Goal: Task Accomplishment & Management: Complete application form

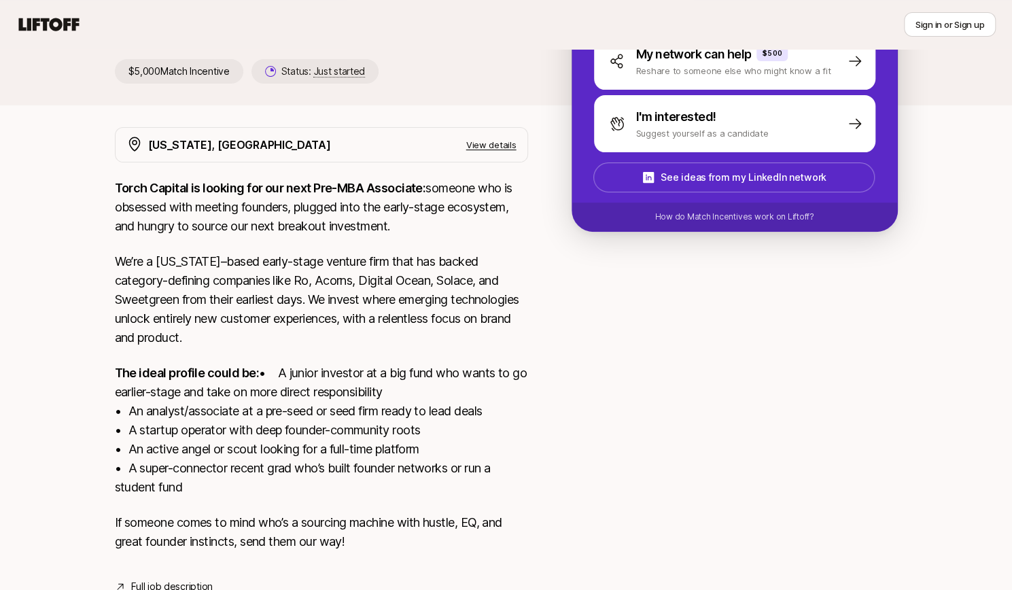
scroll to position [252, 0]
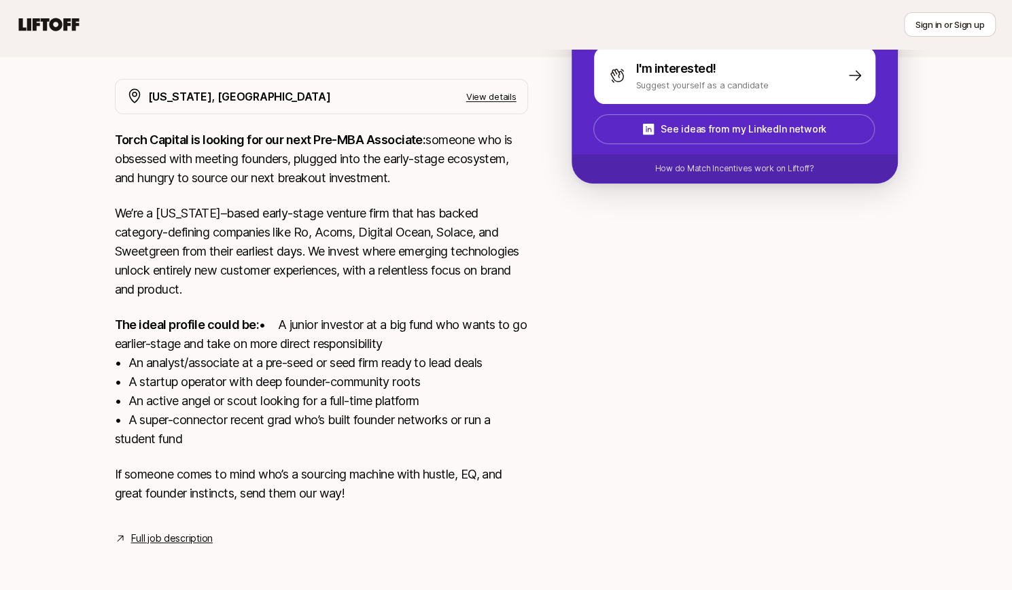
click at [192, 543] on link "Full job description" at bounding box center [172, 538] width 82 height 16
click at [184, 542] on link "Full job description" at bounding box center [172, 538] width 82 height 16
click at [198, 536] on link "Full job description" at bounding box center [172, 538] width 82 height 16
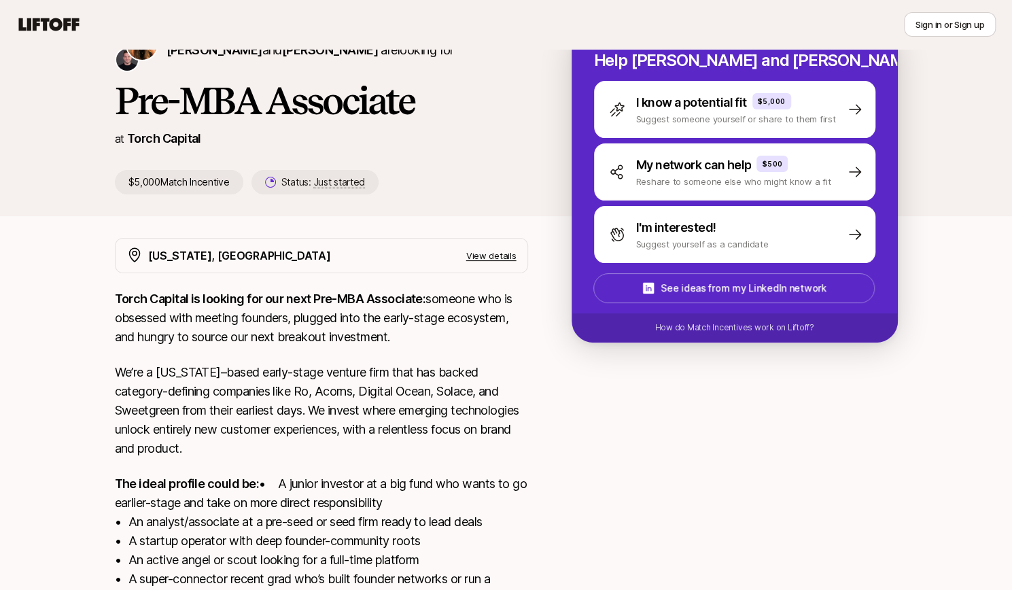
scroll to position [74, 0]
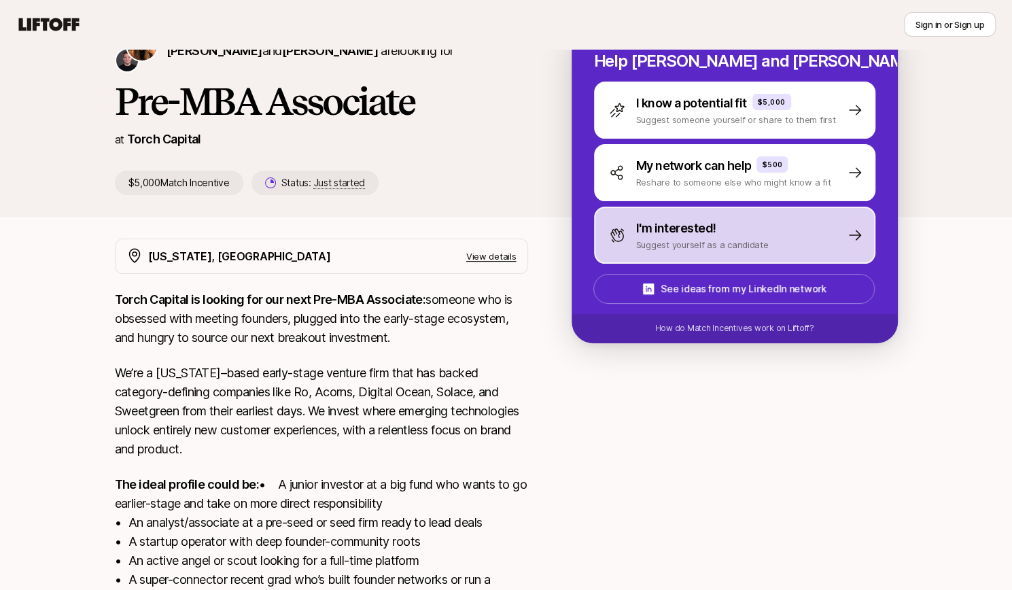
click at [650, 236] on p "I'm interested!" at bounding box center [676, 228] width 80 height 19
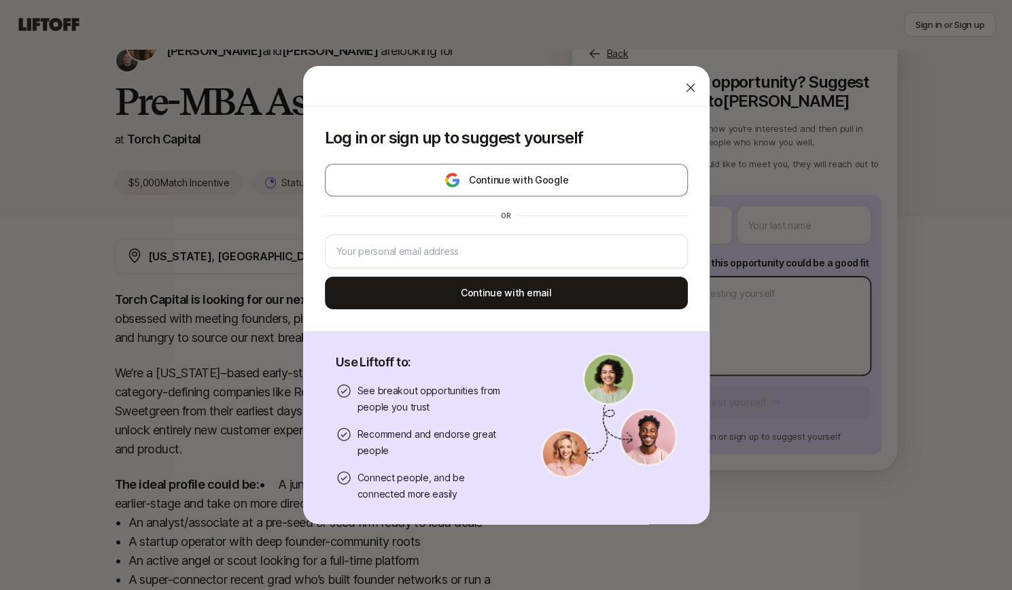
click at [644, 297] on body "New to Liftoff? See how it works Sign in or Sign up Sign in or Sign up [PERSON_…" at bounding box center [506, 221] width 1012 height 590
click at [684, 92] on icon at bounding box center [691, 88] width 14 height 14
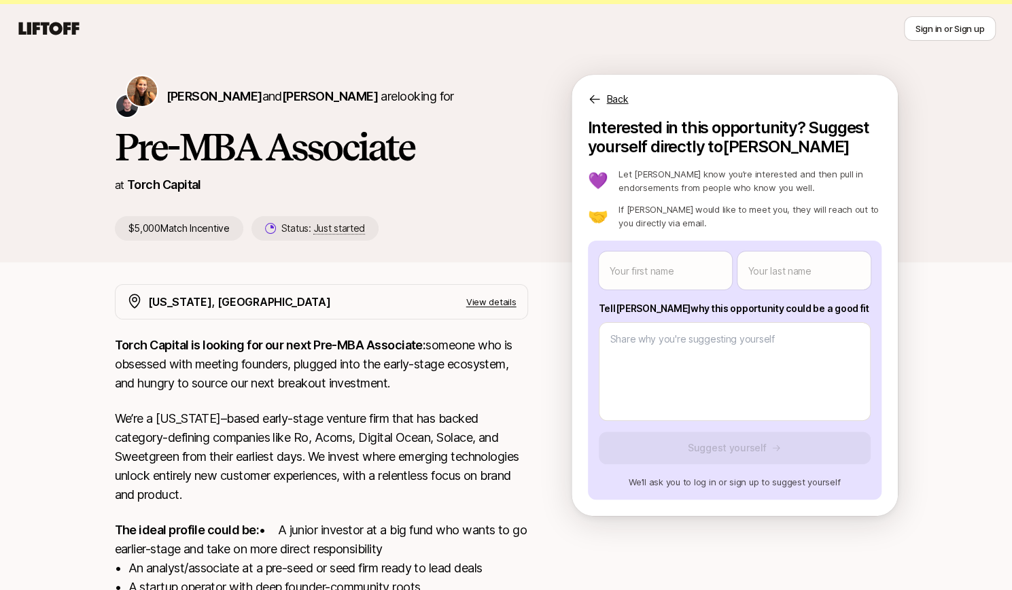
scroll to position [3, 0]
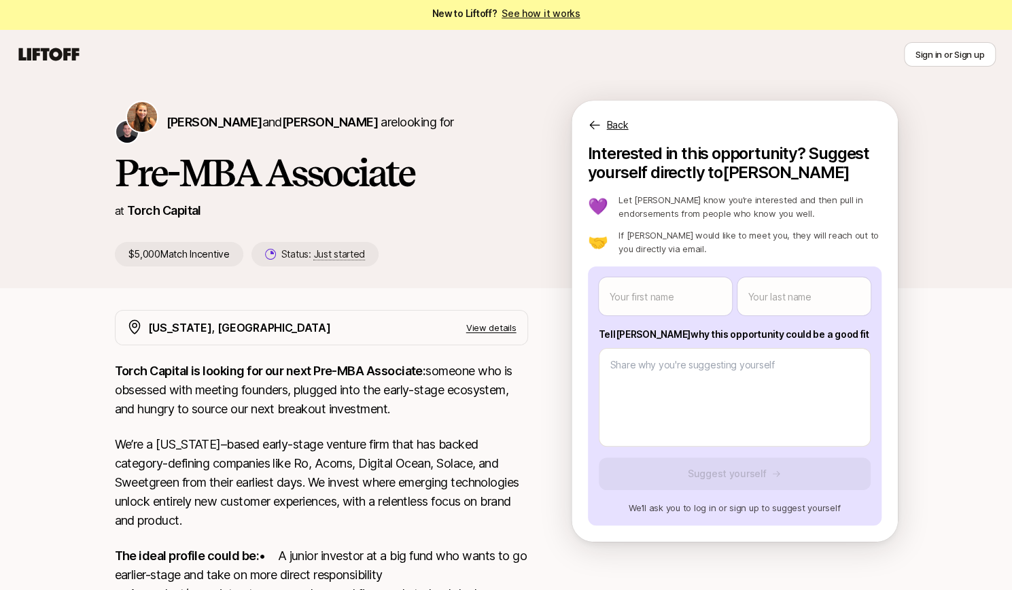
click at [619, 128] on p "Back" at bounding box center [618, 125] width 22 height 16
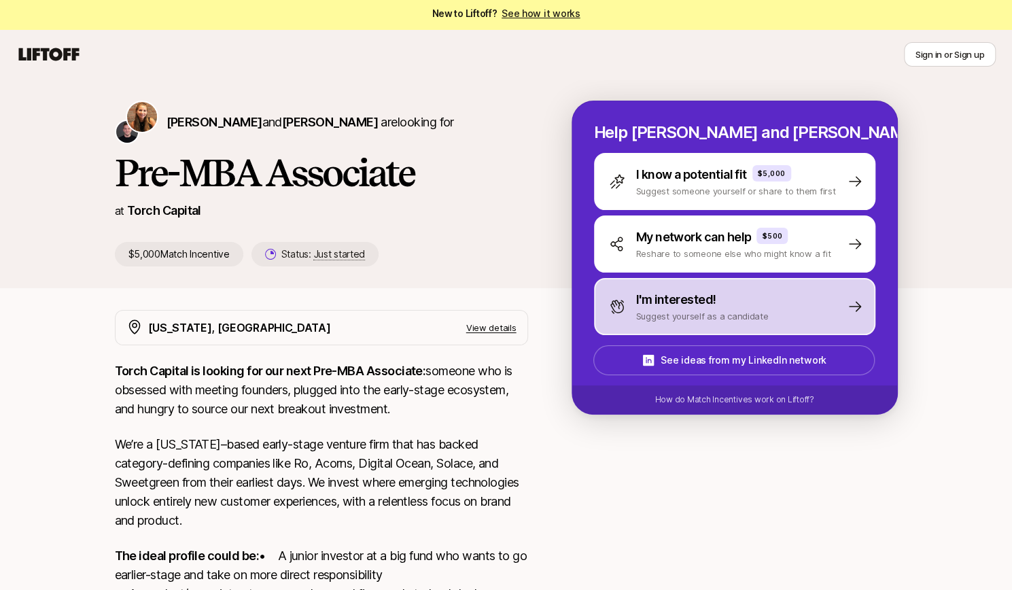
click at [666, 303] on p "I'm interested!" at bounding box center [676, 299] width 80 height 19
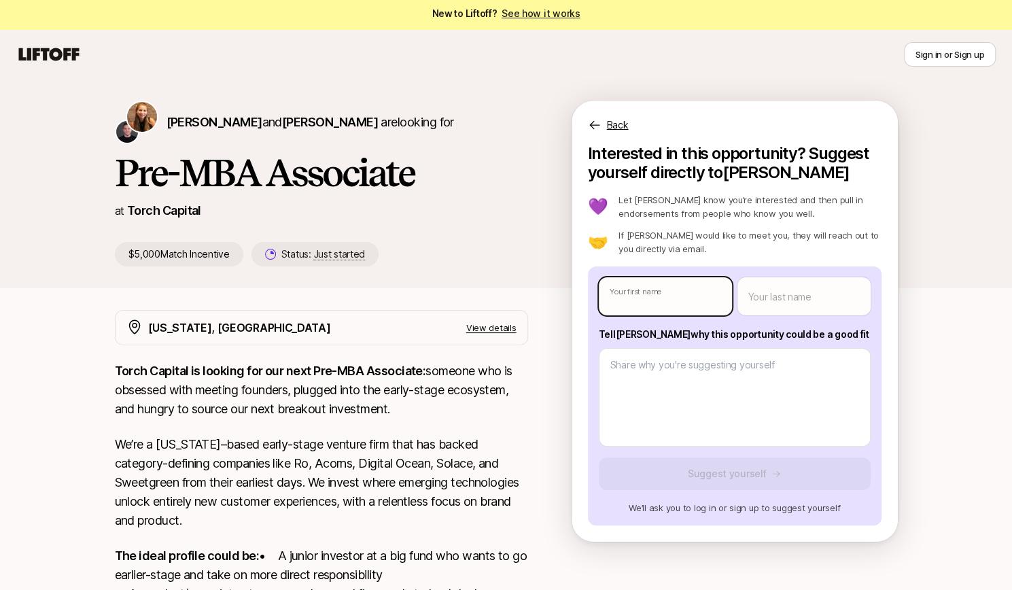
click at [659, 302] on body "New to Liftoff? See how it works Sign in or Sign up Sign in or Sign up [PERSON_…" at bounding box center [506, 292] width 1012 height 590
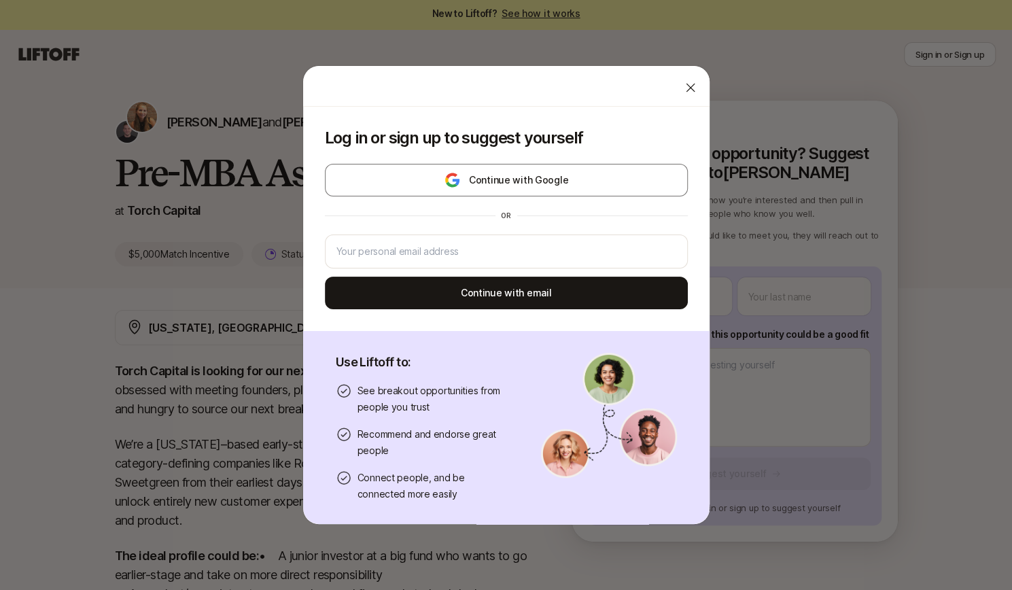
click at [684, 88] on icon at bounding box center [691, 88] width 14 height 14
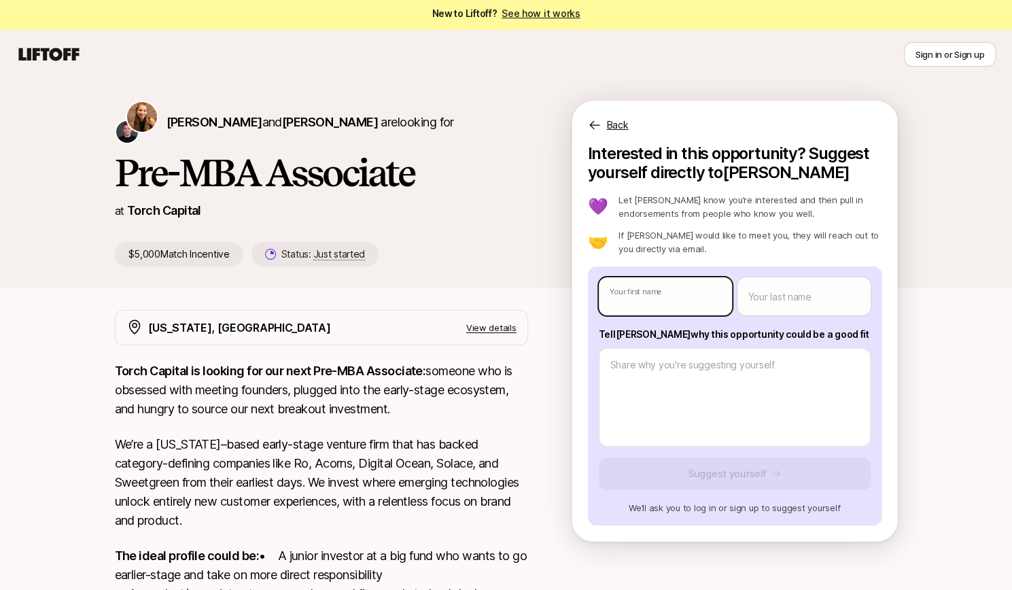
type textarea "x"
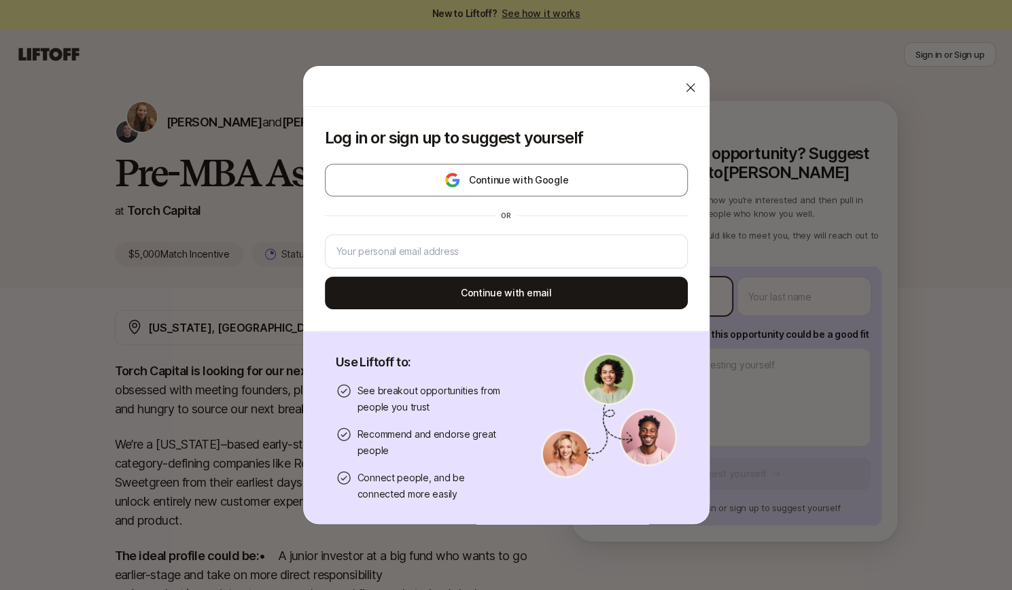
click at [670, 300] on body "New to Liftoff? See how it works Sign in or Sign up Sign in or Sign up [PERSON_…" at bounding box center [506, 292] width 1012 height 590
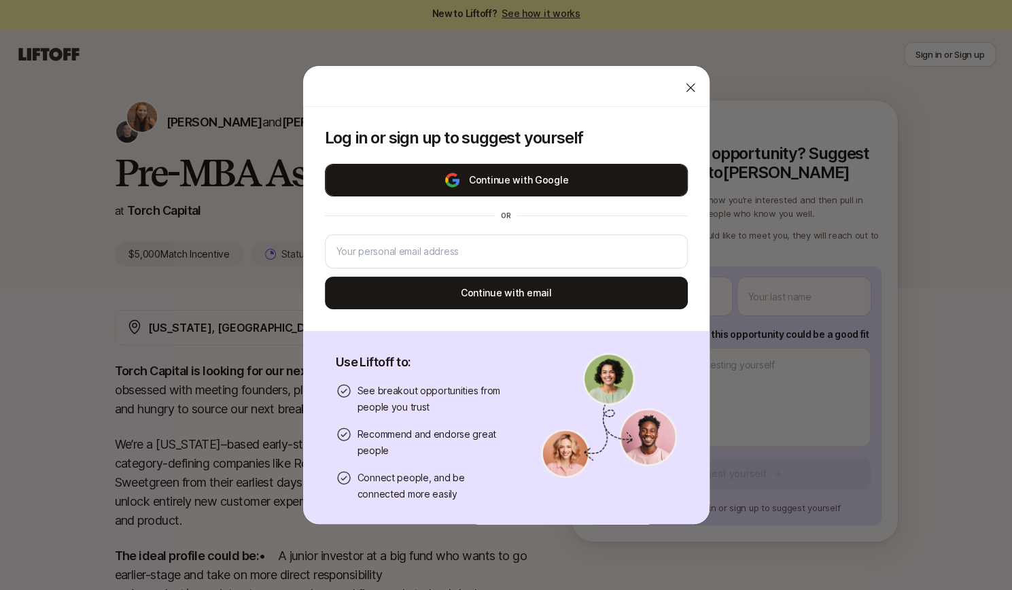
click at [582, 184] on button "Continue with Google" at bounding box center [506, 180] width 363 height 33
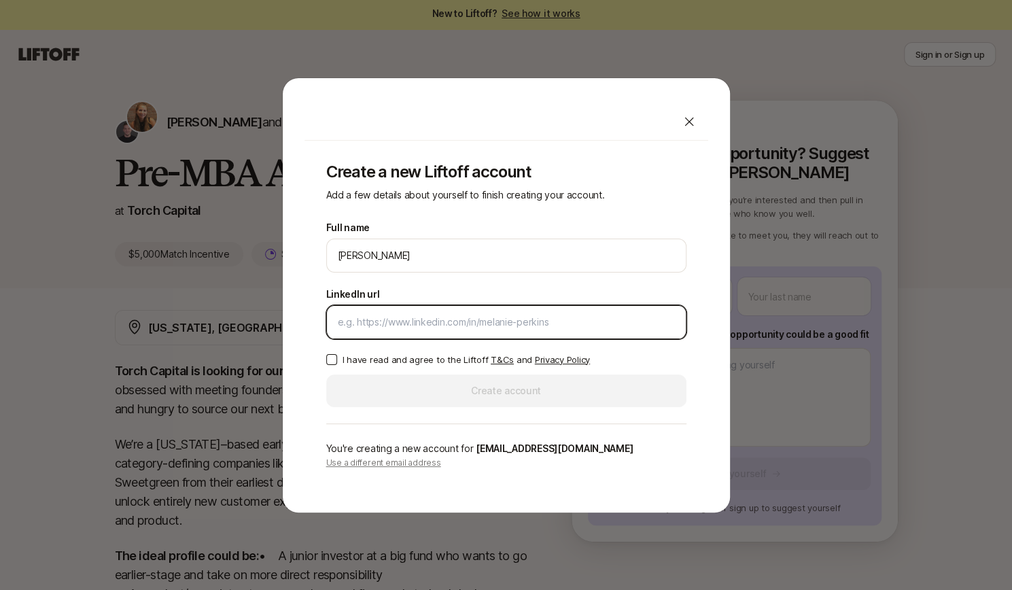
paste input "[URL][DOMAIN_NAME]"
type input "[URL][DOMAIN_NAME]"
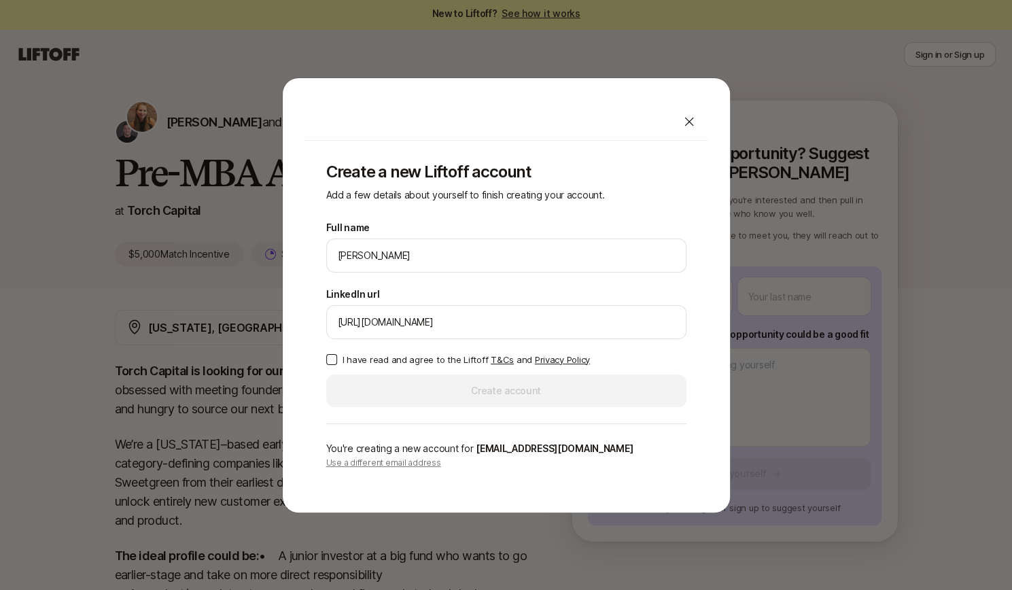
click at [334, 358] on button "I have read and agree to the Liftoff T&Cs and Privacy Policy" at bounding box center [331, 359] width 11 height 11
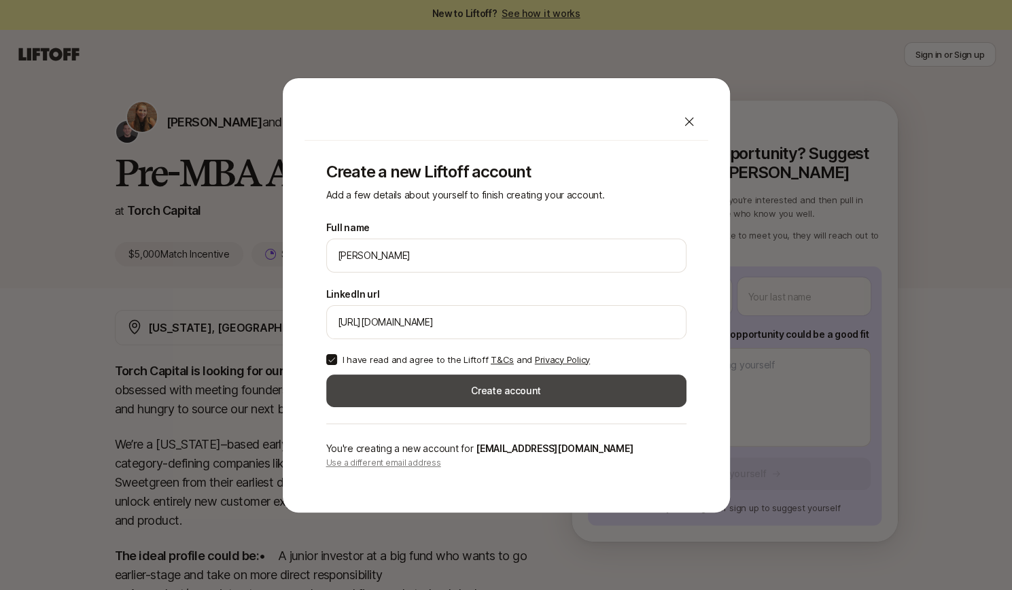
click at [389, 402] on button "Create account" at bounding box center [506, 391] width 360 height 33
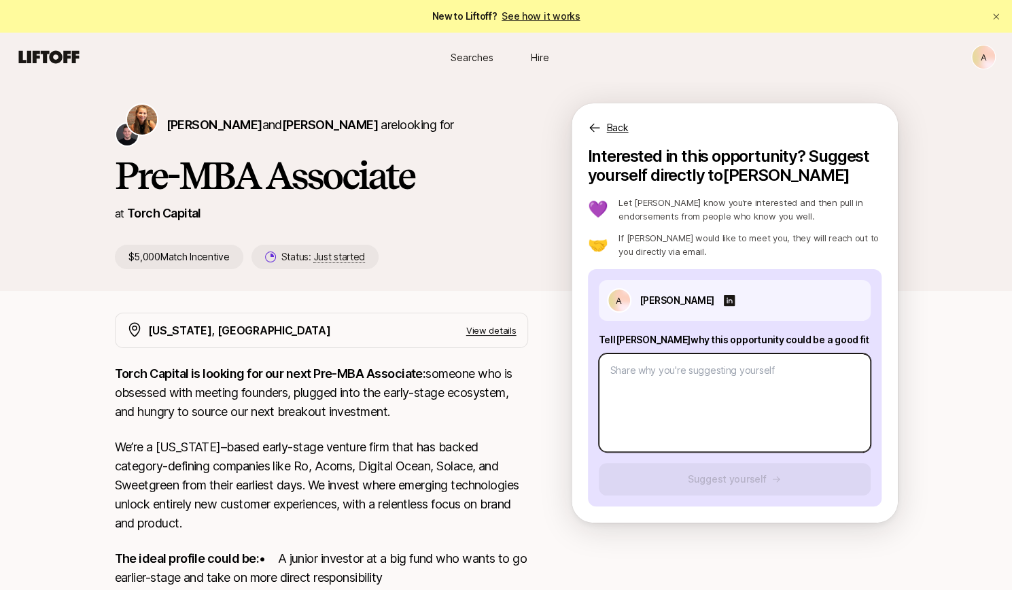
click at [633, 414] on textarea at bounding box center [735, 402] width 272 height 99
paste textarea "[URL][DOMAIN_NAME]"
type textarea "x"
type textarea "[URL][DOMAIN_NAME]"
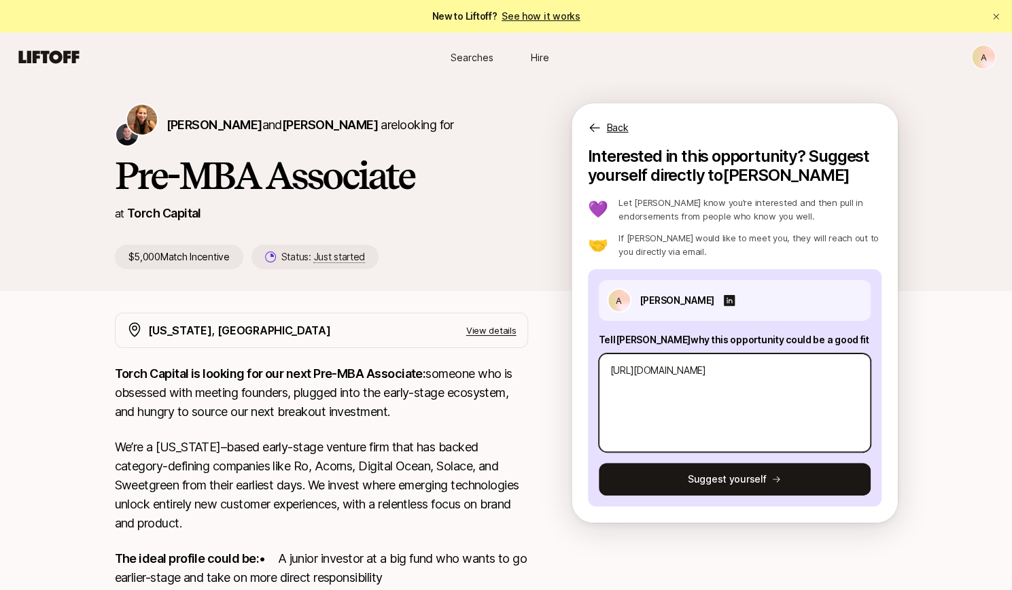
click at [648, 384] on textarea "[URL][DOMAIN_NAME]" at bounding box center [735, 402] width 272 height 99
type textarea "x"
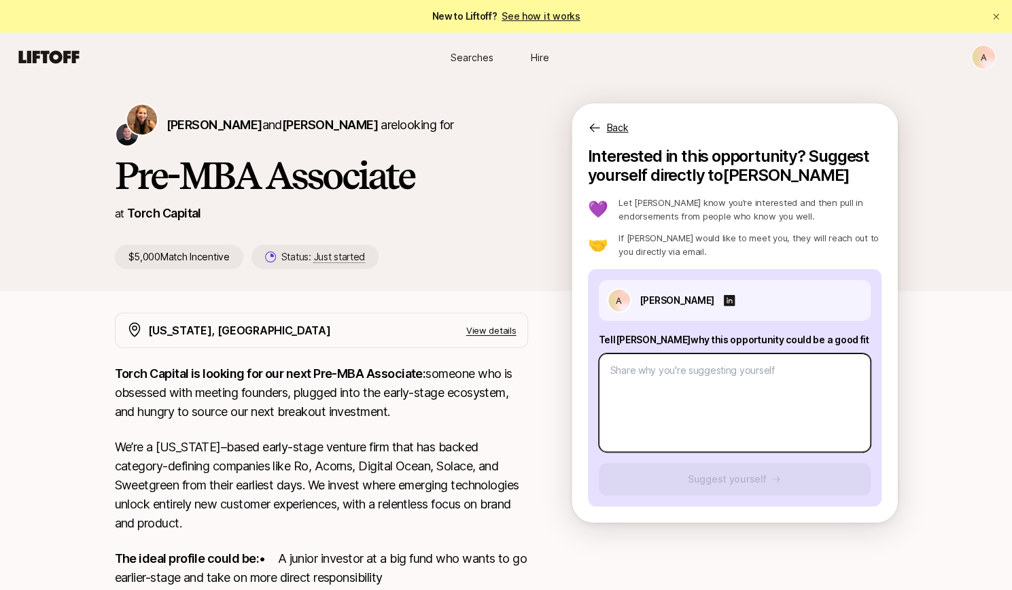
click at [711, 385] on textarea at bounding box center [735, 402] width 272 height 99
type textarea "x"
type textarea "H"
type textarea "x"
type textarea "Hi"
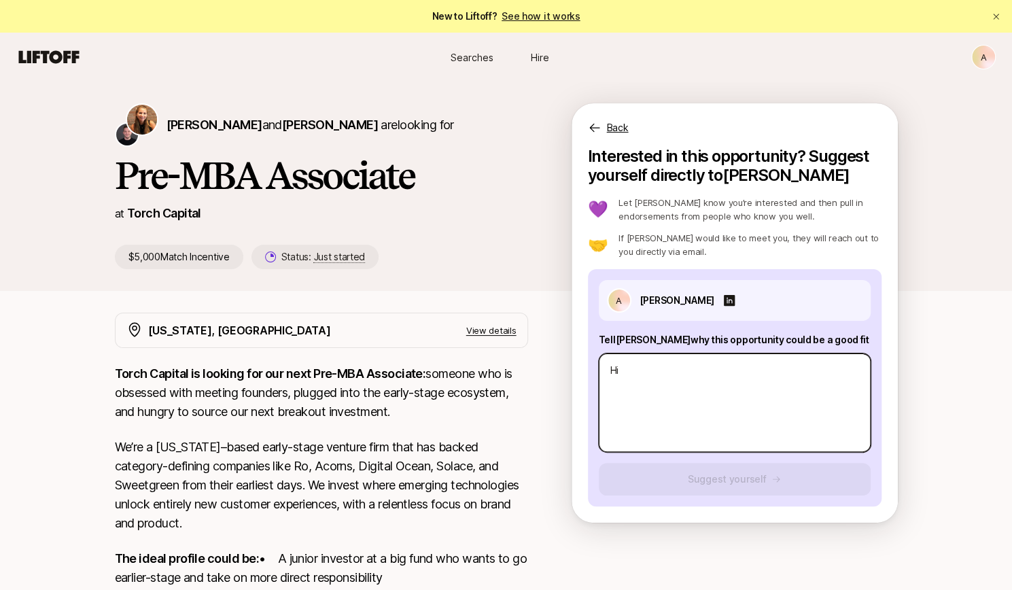
type textarea "x"
type textarea "Hi"
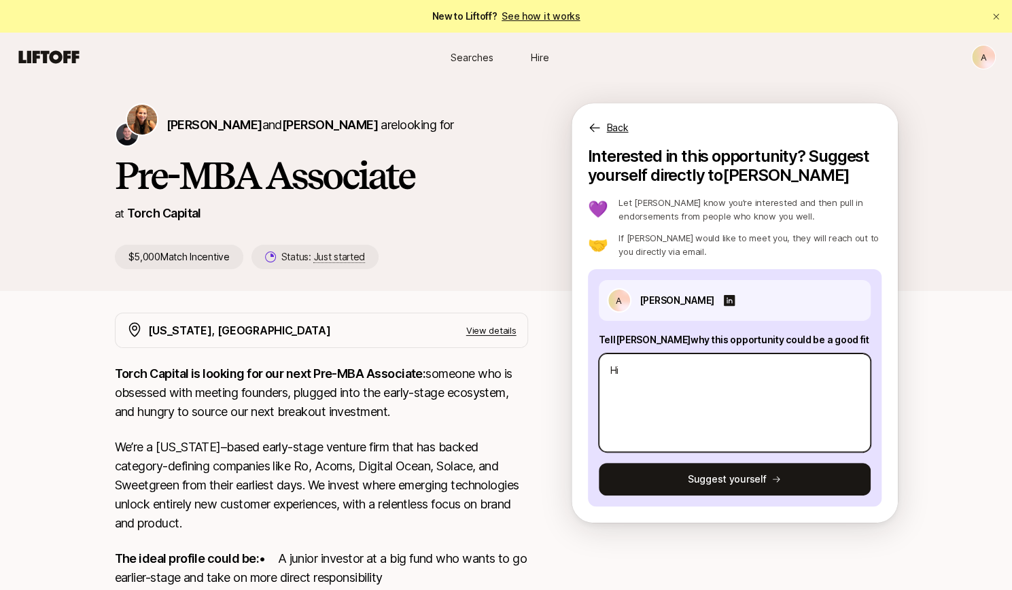
type textarea "x"
type textarea "Hi [PERSON_NAME]"
type textarea "x"
type textarea "Hi [PERSON_NAME]"
type textarea "x"
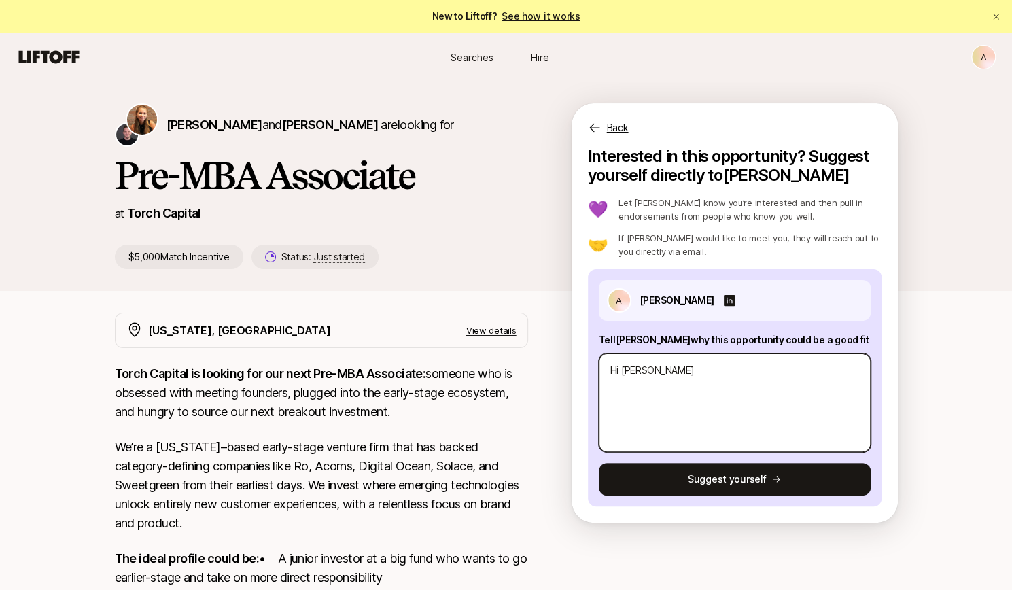
type textarea "Hi [PERSON_NAME]"
type textarea "x"
type textarea "Hi [PERSON_NAME]"
type textarea "x"
type textarea "Hi [PERSON_NAME]!"
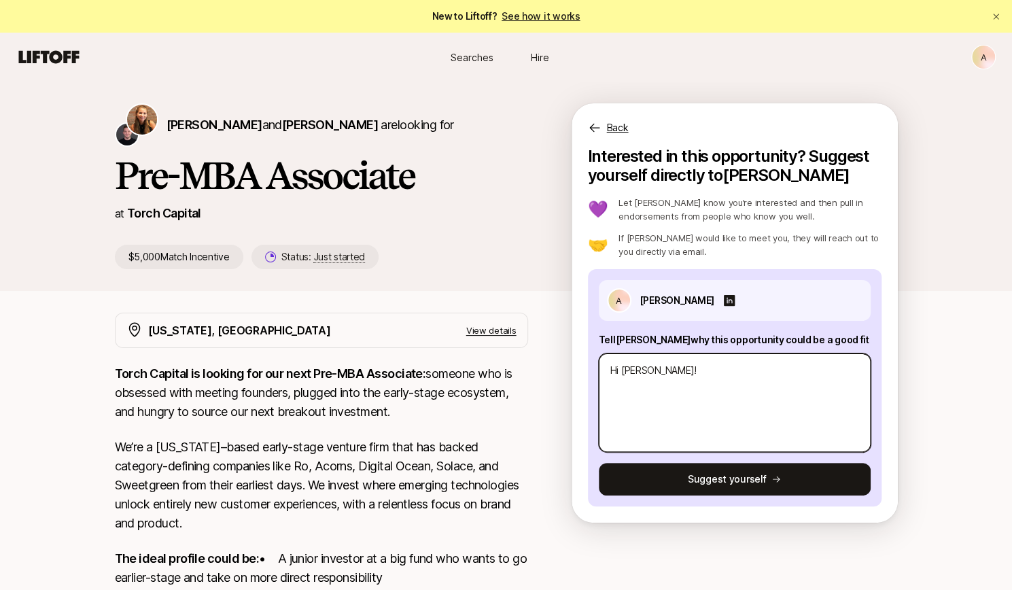
type textarea "x"
type textarea "Hi [PERSON_NAME]!"
type textarea "x"
type textarea "Hi [PERSON_NAME]! M"
type textarea "x"
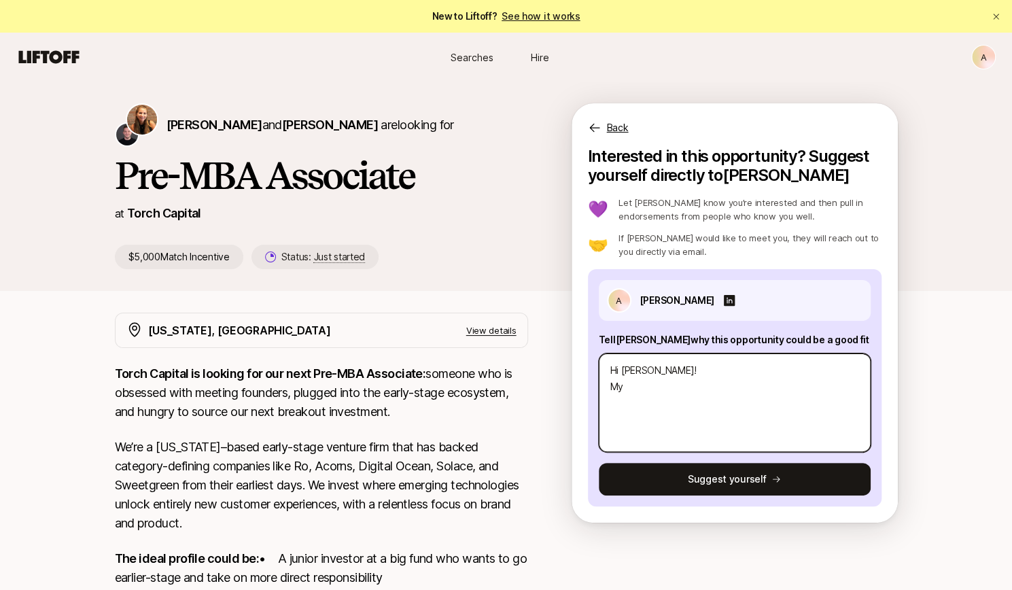
type textarea "Hi [PERSON_NAME]! My"
type textarea "x"
type textarea "Hi [PERSON_NAME]! My na"
type textarea "x"
type textarea "Hi [PERSON_NAME]! My nam"
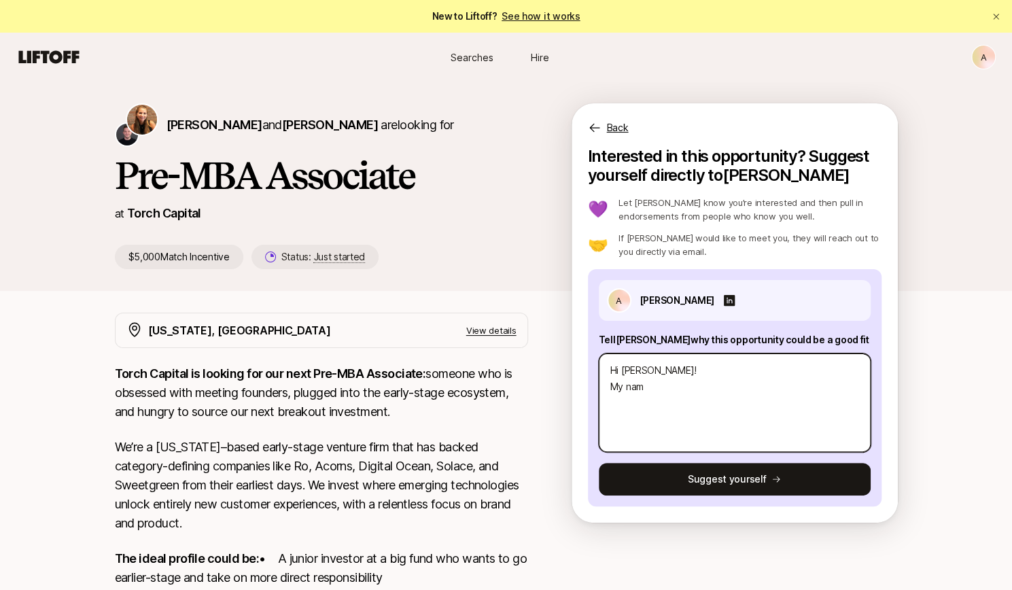
type textarea "x"
type textarea "Hi [PERSON_NAME]! My name"
type textarea "x"
type textarea "Hi [PERSON_NAME]! My name i"
type textarea "x"
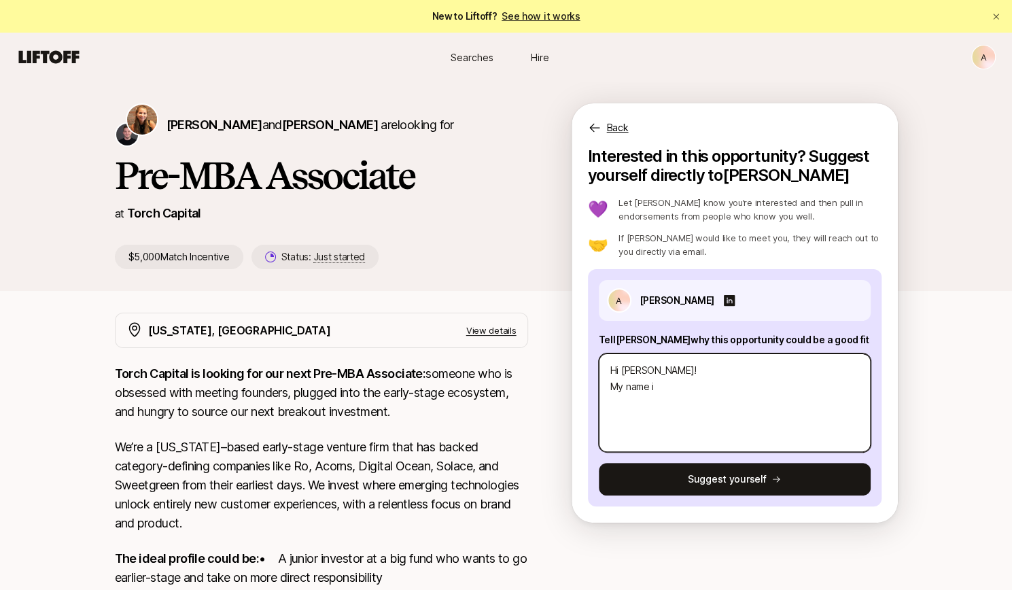
type textarea "Hi [PERSON_NAME]! My name is"
type textarea "x"
type textarea "Hi [PERSON_NAME]! My name is"
type textarea "x"
type textarea "Hi [PERSON_NAME]! My name is [PERSON_NAME]"
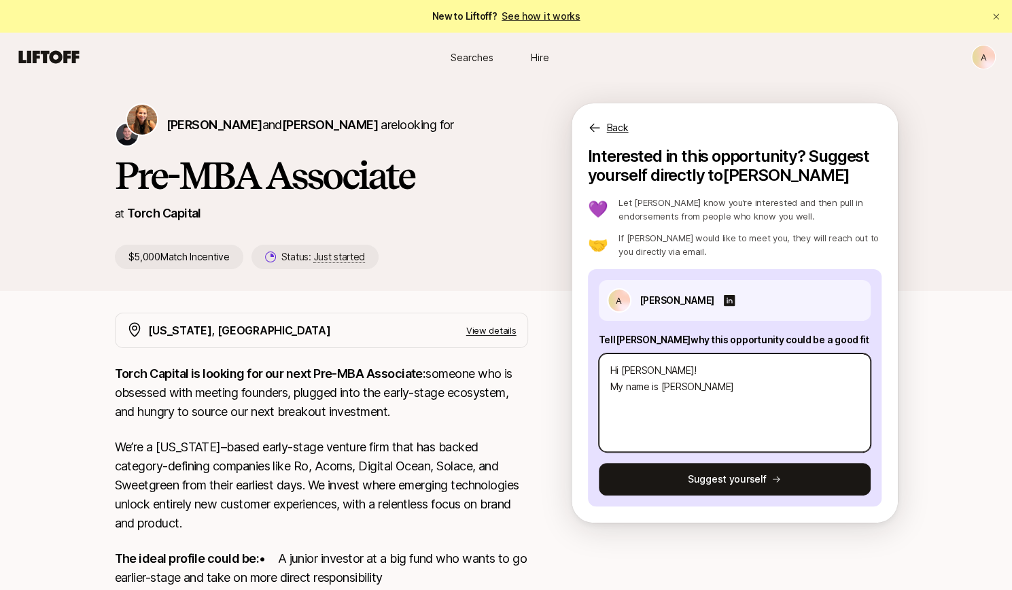
type textarea "x"
type textarea "Hi [PERSON_NAME]! My name is All"
type textarea "x"
type textarea "Hi [PERSON_NAME]! My name is [PERSON_NAME]"
type textarea "x"
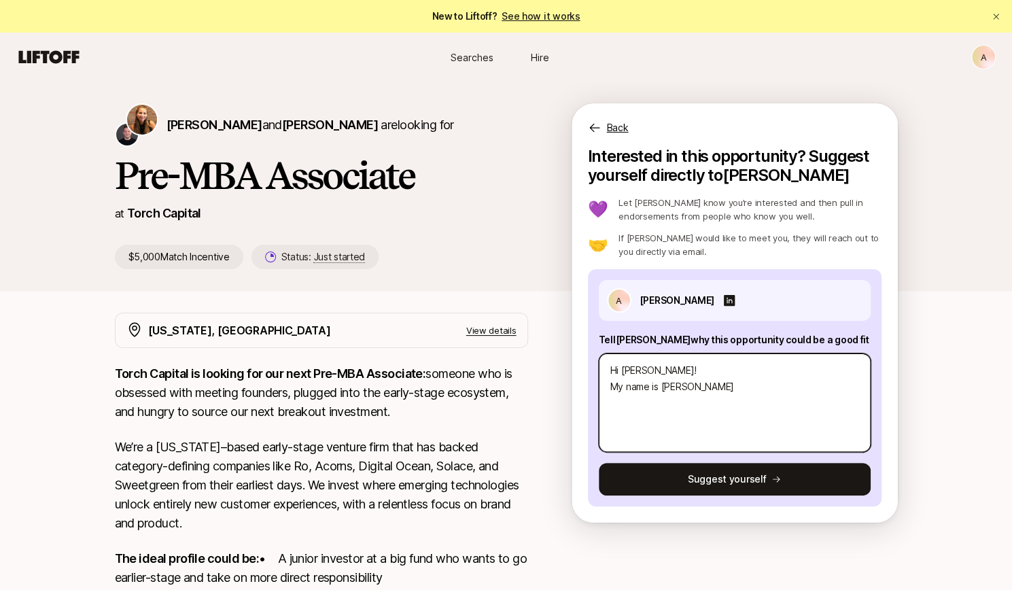
type textarea "Hi [PERSON_NAME]! My name is [PERSON_NAME]"
type textarea "x"
type textarea "Hi [PERSON_NAME]! My name is [GEOGRAPHIC_DATA][PERSON_NAME]"
type textarea "x"
type textarea "Hi [PERSON_NAME]! My name is [PERSON_NAME]"
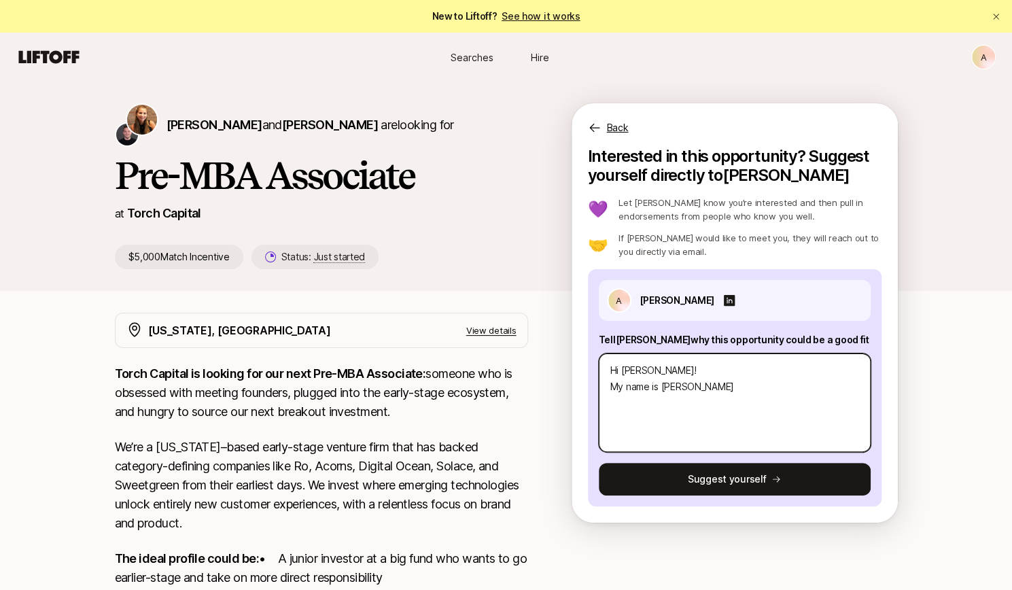
type textarea "x"
type textarea "Hi [PERSON_NAME]! My name is [PERSON_NAME]"
type textarea "x"
type textarea "Hi [PERSON_NAME]! My name is [PERSON_NAME] a"
type textarea "x"
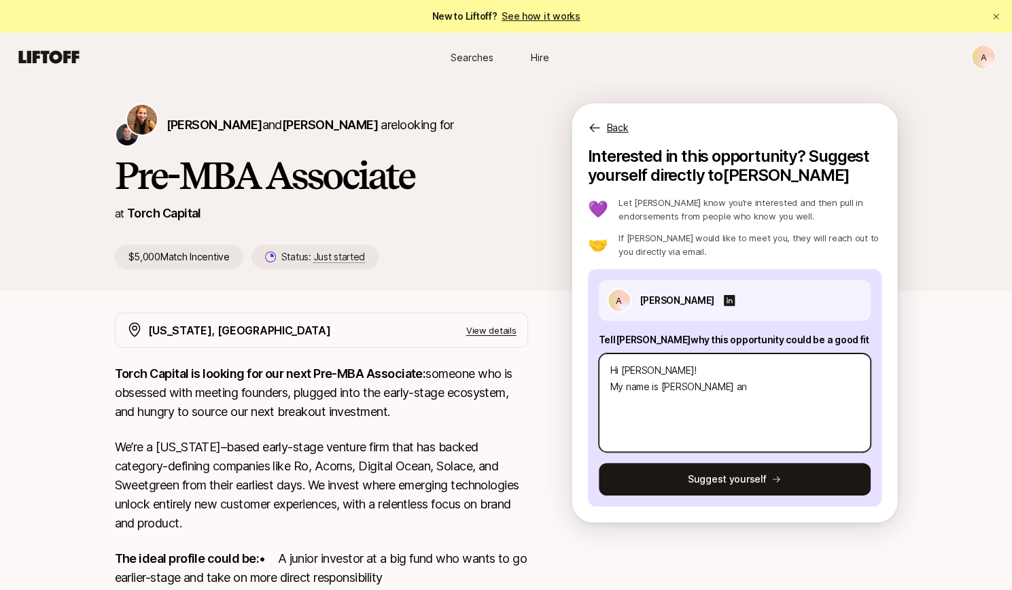
type textarea "Hi [PERSON_NAME]! My name is [PERSON_NAME] and"
type textarea "x"
type textarea "Hi [PERSON_NAME]! My name is [PERSON_NAME] and"
type textarea "x"
type textarea "Hi [PERSON_NAME]! My name is [PERSON_NAME] and I"
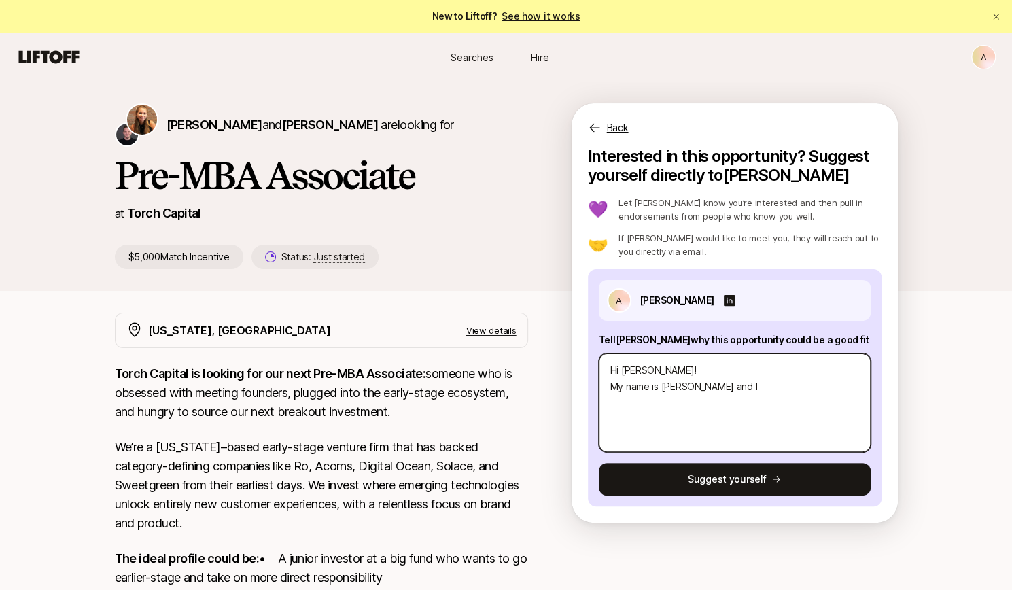
type textarea "x"
type textarea "Hi [PERSON_NAME]! My name is [PERSON_NAME] and I a"
type textarea "x"
type textarea "Hi [PERSON_NAME]! My name is [PERSON_NAME] and I am"
type textarea "x"
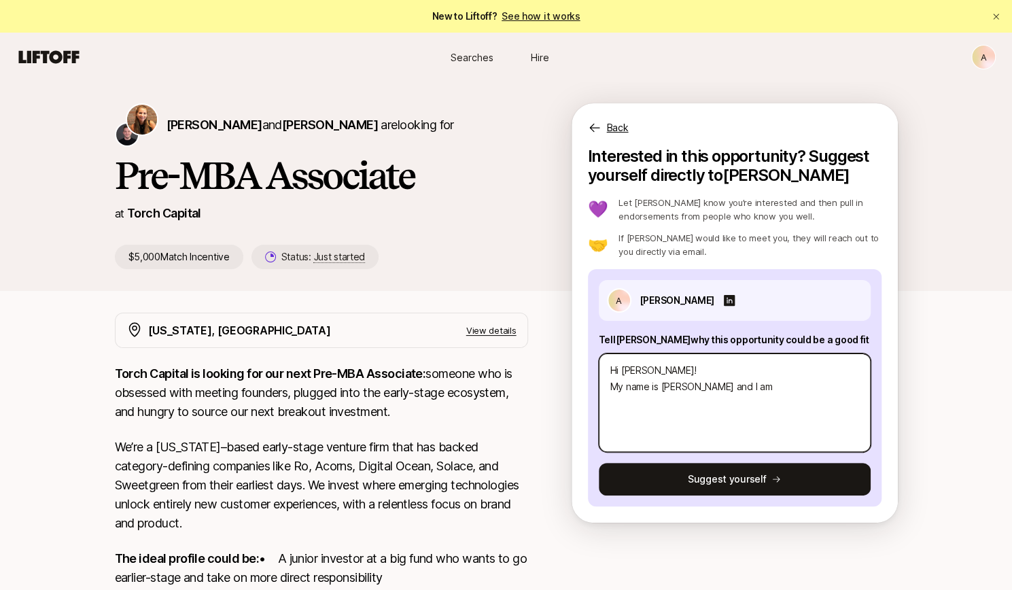
type textarea "Hi [PERSON_NAME]! My name is [PERSON_NAME] and I am"
type textarea "x"
type textarea "Hi [PERSON_NAME]! My name is [PERSON_NAME] and I am"
type textarea "x"
type textarea "Hi [PERSON_NAME]! My name is [PERSON_NAME] and I a"
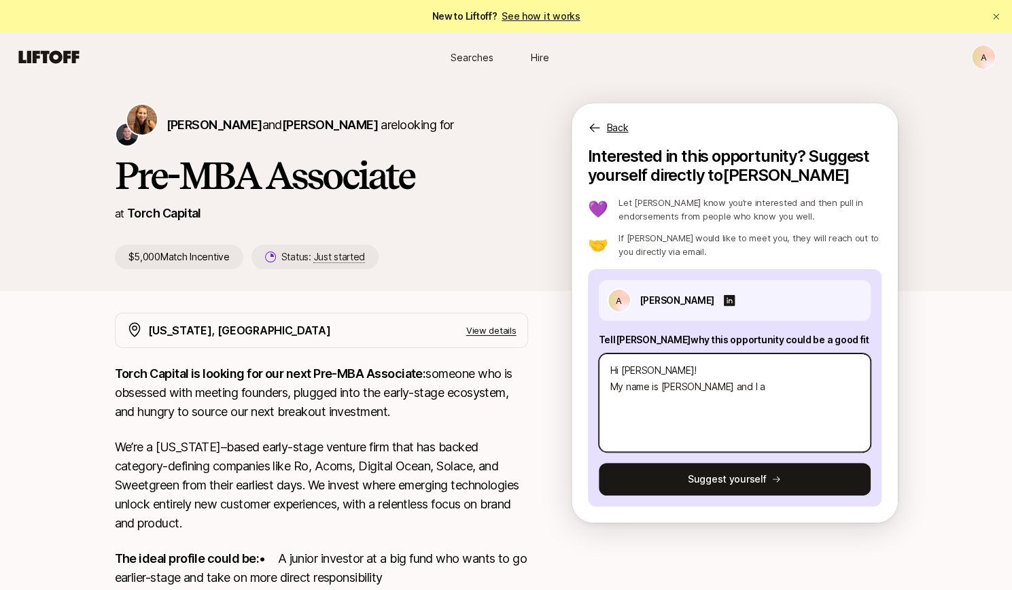
type textarea "x"
type textarea "Hi [PERSON_NAME]! My name is [PERSON_NAME] and I"
type textarea "x"
type textarea "Hi [PERSON_NAME]! My name is [PERSON_NAME] and I"
type textarea "x"
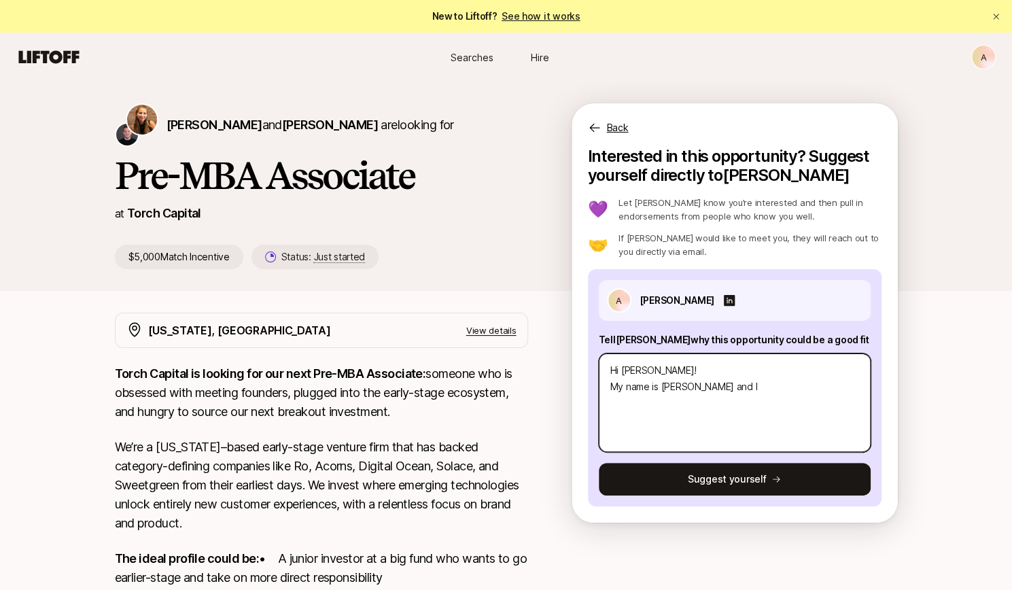
type textarea "Hi [PERSON_NAME]! My name is [PERSON_NAME] and"
type textarea "x"
type textarea "Hi [PERSON_NAME]! My name is [PERSON_NAME] and"
type textarea "x"
type textarea "Hi [PERSON_NAME]! My name is [PERSON_NAME] an"
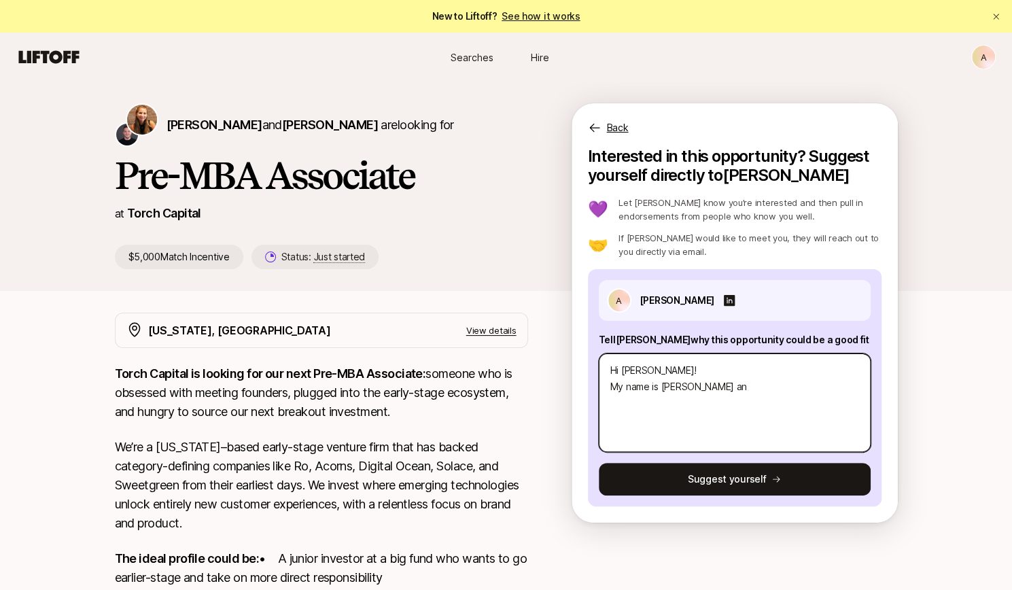
type textarea "x"
type textarea "Hi [PERSON_NAME]! My name is [PERSON_NAME] and"
type textarea "x"
type textarea "Hi [PERSON_NAME]! My name is [PERSON_NAME] and"
type textarea "x"
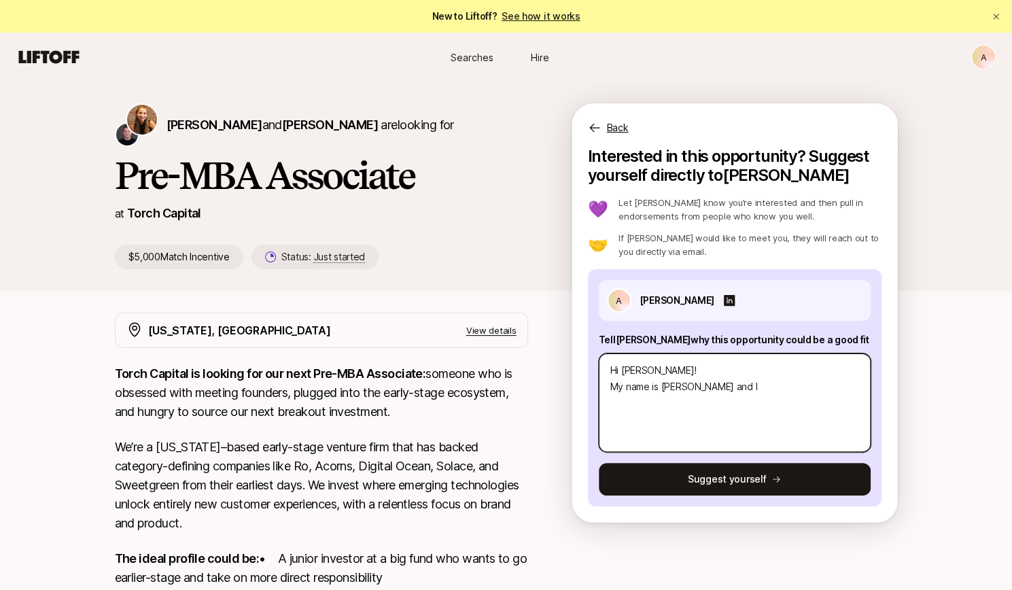
type textarea "Hi [PERSON_NAME]! My name is [PERSON_NAME] and I"
type textarea "x"
type textarea "Hi [PERSON_NAME]! My name is [PERSON_NAME] and I a"
type textarea "x"
type textarea "Hi [PERSON_NAME]! My name is [PERSON_NAME] and I am"
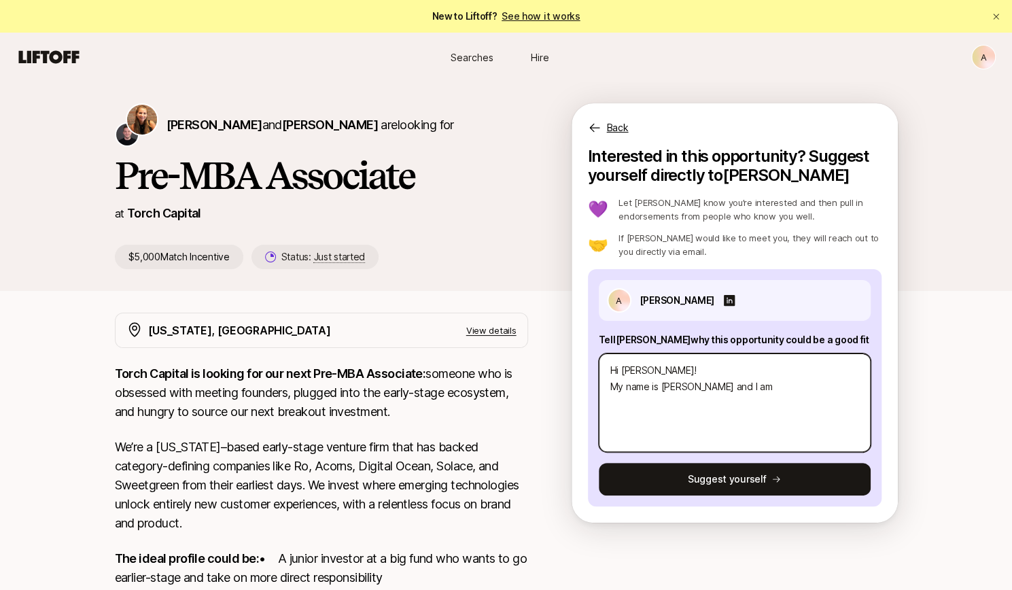
type textarea "x"
type textarea "Hi [PERSON_NAME]! My name is [PERSON_NAME] and I am e"
type textarea "x"
type textarea "Hi [PERSON_NAME]! My name is [PERSON_NAME] and I am ea"
type textarea "x"
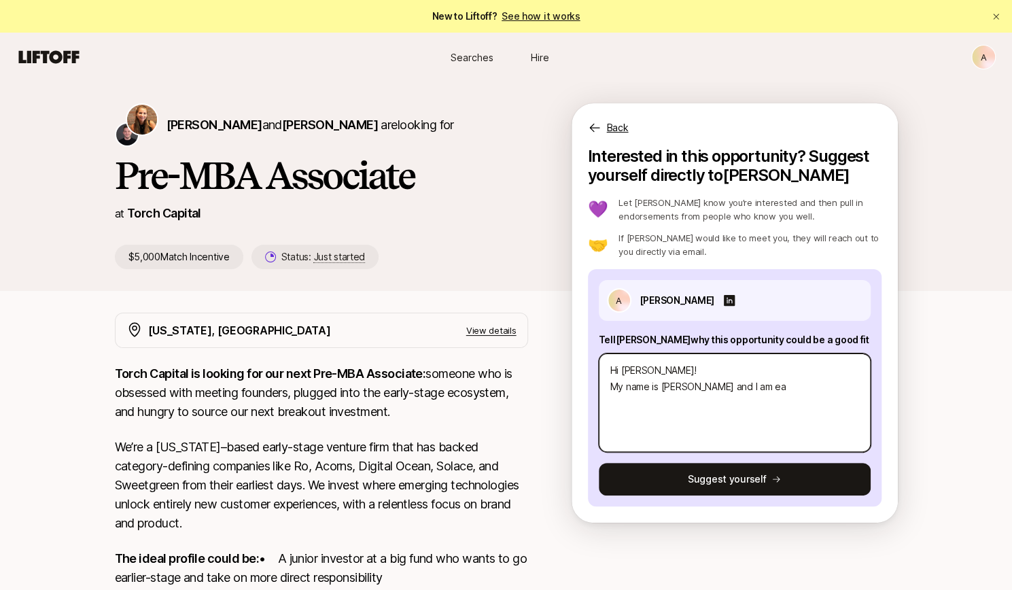
type textarea "Hi [PERSON_NAME]! My name is [PERSON_NAME] and I am eag"
type textarea "x"
type textarea "Hi [PERSON_NAME]! My name is [PERSON_NAME] and I am eage"
type textarea "x"
type textarea "Hi [PERSON_NAME]! My name is [PERSON_NAME] and I am eager"
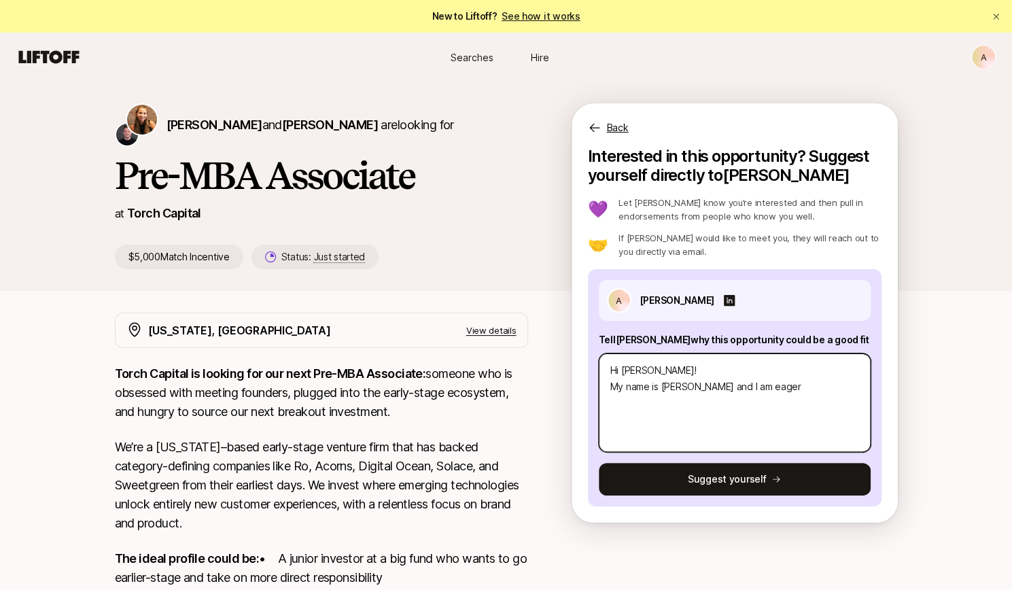
type textarea "x"
type textarea "Hi [PERSON_NAME]! My name is [PERSON_NAME] and I am eager t"
type textarea "x"
type textarea "Hi [PERSON_NAME]! My name is [PERSON_NAME] and I am eager to"
type textarea "x"
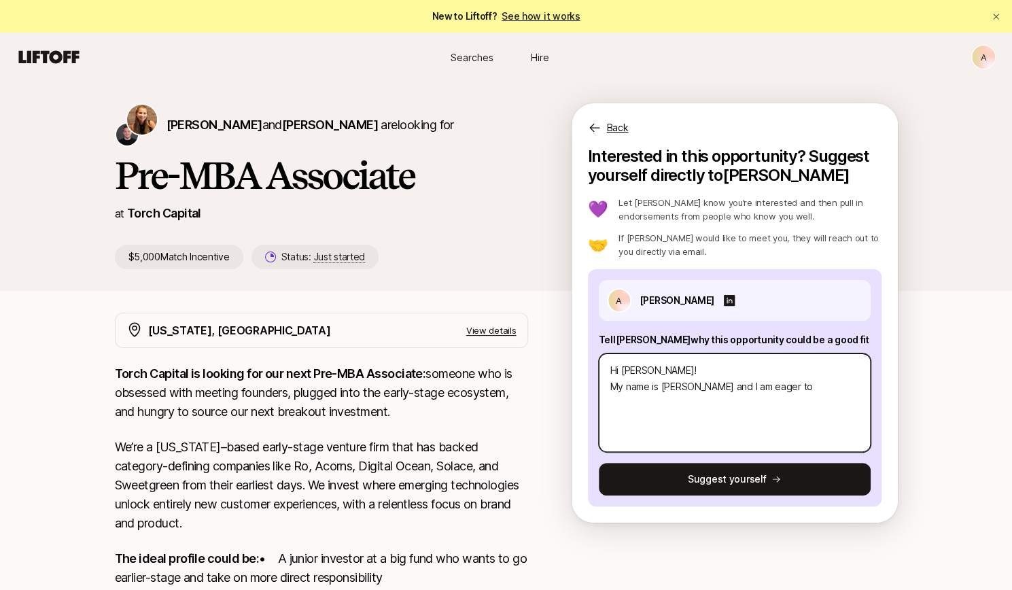
type textarea "Hi [PERSON_NAME]! My name is [PERSON_NAME] and I am eager to"
type textarea "x"
type textarea "Hi [PERSON_NAME]! My name is [PERSON_NAME] and I am eager to a"
type textarea "x"
type textarea "Hi [PERSON_NAME]! My name is [PERSON_NAME] and I am eager to"
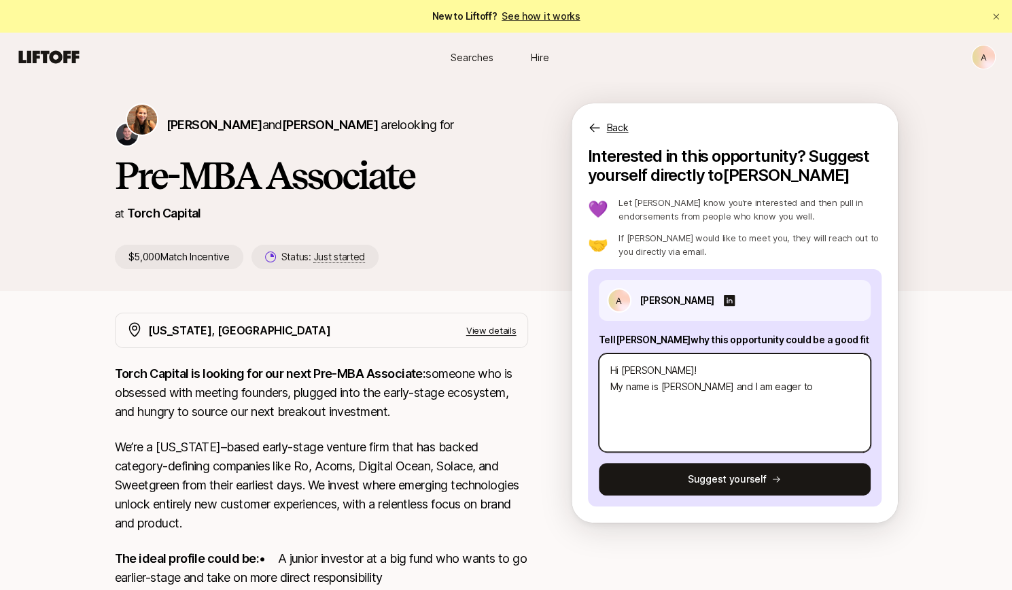
type textarea "x"
type textarea "Hi [PERSON_NAME]! My name is [PERSON_NAME] and I am eager to"
type textarea "x"
type textarea "Hi [PERSON_NAME]! My name is [PERSON_NAME] and I am eager t"
type textarea "x"
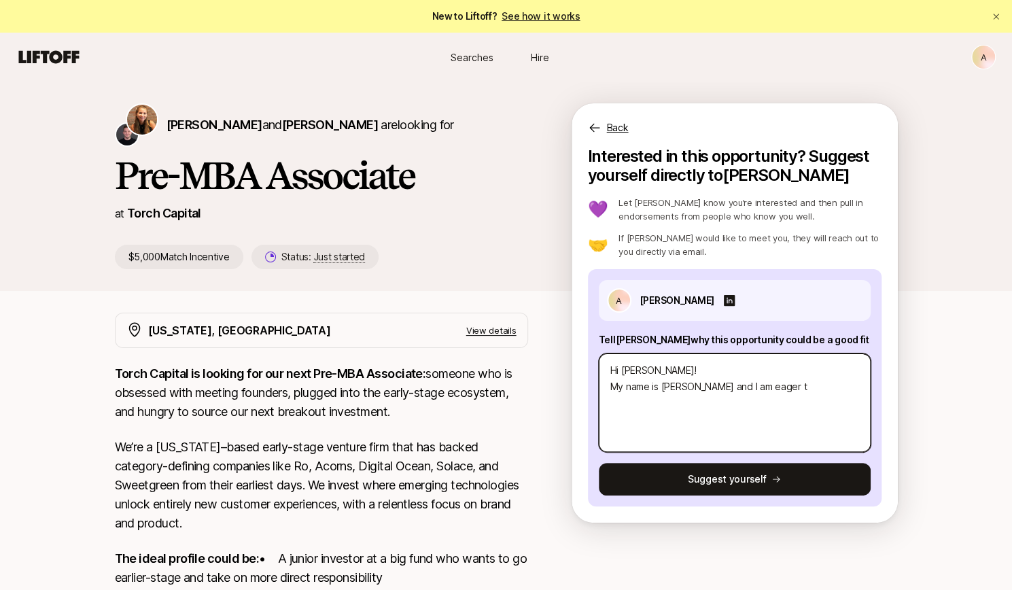
type textarea "Hi [PERSON_NAME]! My name is [PERSON_NAME] and I am eager"
type textarea "x"
type textarea "Hi [PERSON_NAME]! My name is [PERSON_NAME] and I am eager"
type textarea "x"
type textarea "Hi [PERSON_NAME]! My name is [PERSON_NAME] and I am eage"
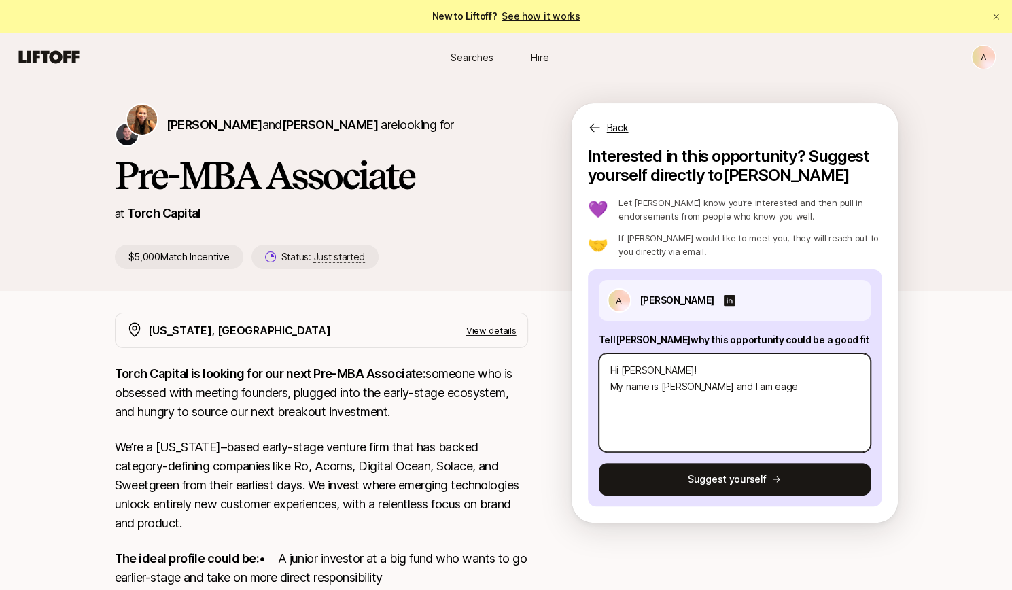
type textarea "x"
type textarea "Hi [PERSON_NAME]! My name is [PERSON_NAME] and I am eag"
type textarea "x"
type textarea "Hi [PERSON_NAME]! My name is [PERSON_NAME] and I am ea"
type textarea "x"
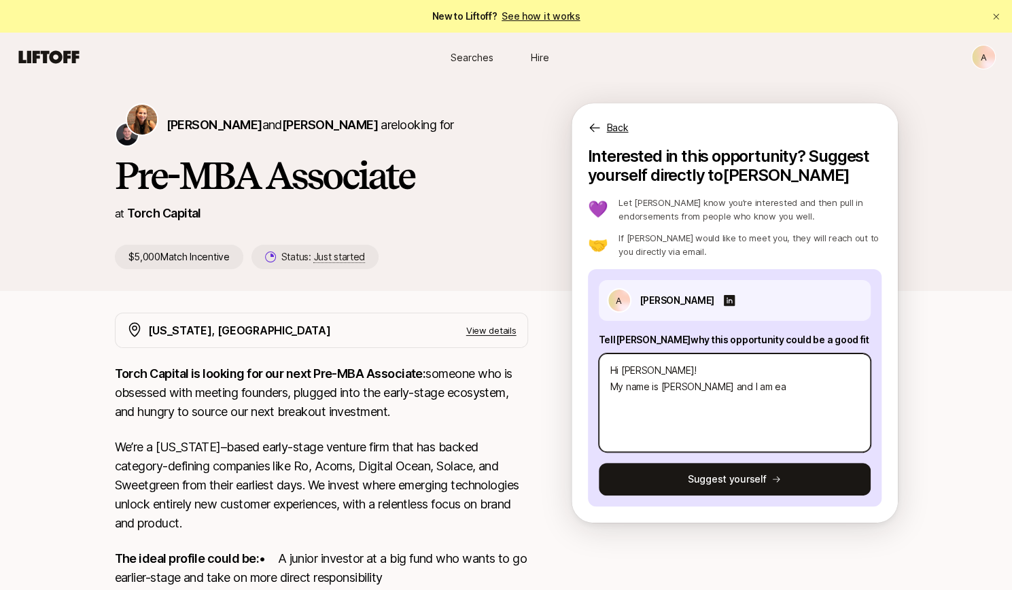
type textarea "Hi [PERSON_NAME]! My name is [PERSON_NAME] and I am e"
type textarea "x"
type textarea "Hi [PERSON_NAME]! My name is [PERSON_NAME] and I am ex"
type textarea "x"
type textarea "Hi [PERSON_NAME]! My name is [PERSON_NAME] and I am exc"
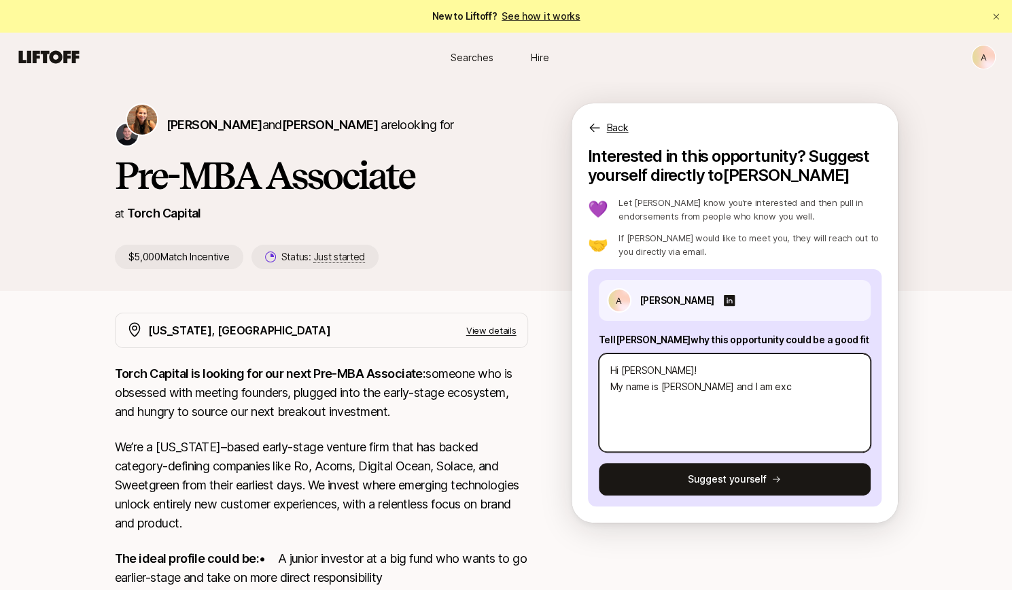
type textarea "x"
type textarea "Hi [PERSON_NAME]! My name is [PERSON_NAME] and I am excit"
type textarea "x"
type textarea "Hi [PERSON_NAME]! My name is [PERSON_NAME] and I am excite"
type textarea "x"
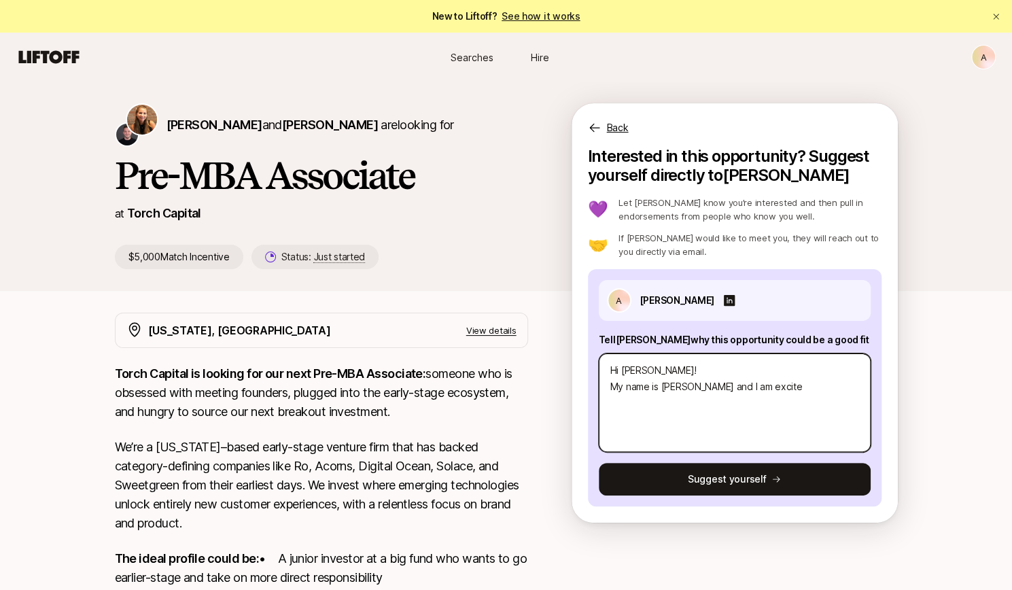
type textarea "Hi [PERSON_NAME]! My name is [PERSON_NAME] and I am excited"
type textarea "x"
type textarea "Hi [PERSON_NAME]! My name is [PERSON_NAME] and I am excited"
type textarea "x"
type textarea "Hi [PERSON_NAME]! My name is [PERSON_NAME] and I am excited to"
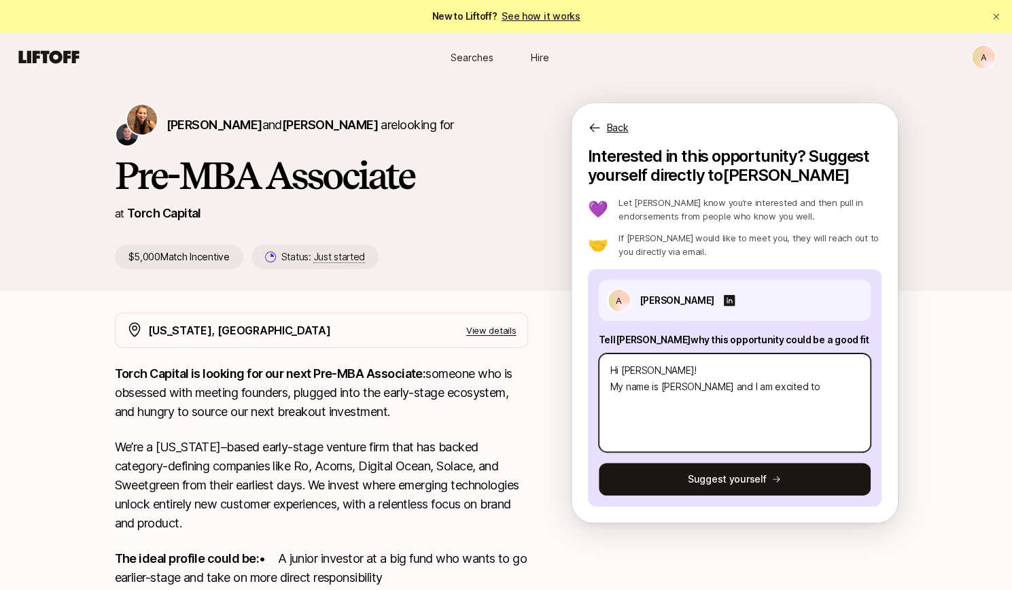
type textarea "x"
type textarea "Hi [PERSON_NAME]! My name is [PERSON_NAME] and I am excited to"
type textarea "x"
type textarea "Hi [PERSON_NAME]! My name is [PERSON_NAME] and I am excited to be"
type textarea "x"
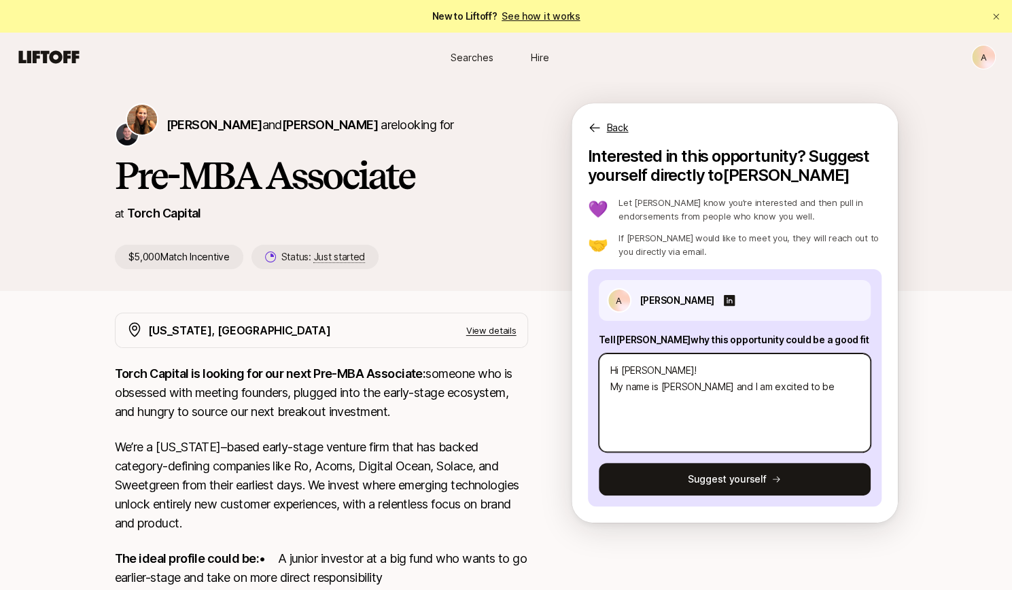
type textarea "Hi [PERSON_NAME]! My name is [PERSON_NAME] and I am excited to be"
type textarea "x"
type textarea "Hi [PERSON_NAME]! My name is [PERSON_NAME] and I am excited to be a"
type textarea "x"
type textarea "Hi [PERSON_NAME]! My name is [PERSON_NAME] and I am excited to be ap"
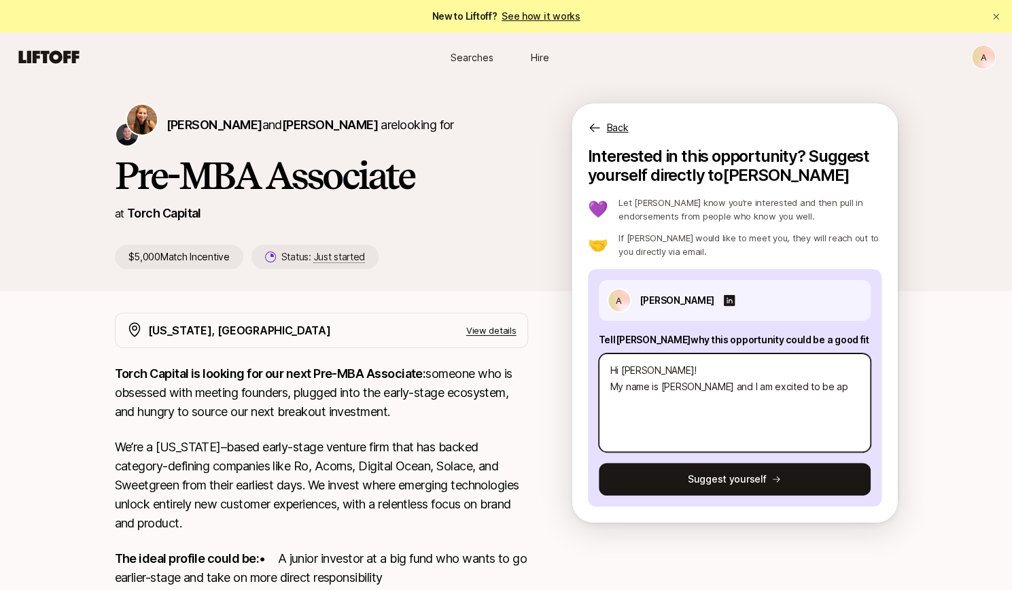
type textarea "x"
type textarea "Hi [PERSON_NAME]! My name is [PERSON_NAME] and I am excited to be app"
type textarea "x"
type textarea "Hi [PERSON_NAME]! My name is [PERSON_NAME] and I am excited to be apply"
type textarea "x"
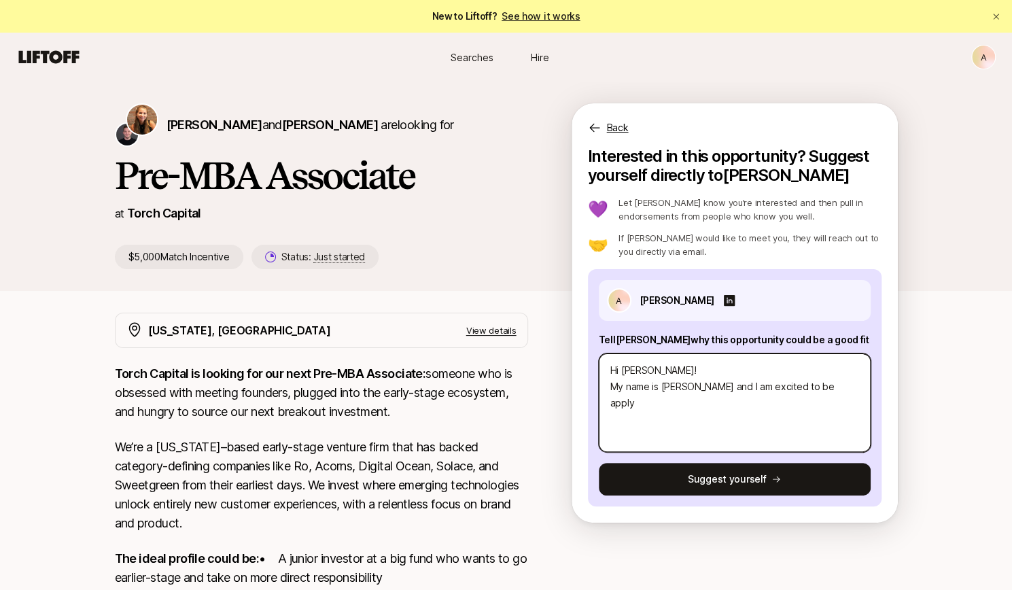
type textarea "Hi [PERSON_NAME]! My name is [PERSON_NAME] and I am excited to be applyi"
type textarea "x"
type textarea "Hi [PERSON_NAME]! My name is [PERSON_NAME] and I am excited to be applyin"
type textarea "x"
type textarea "Hi [PERSON_NAME]! My name is [PERSON_NAME] and I am excited to be applying"
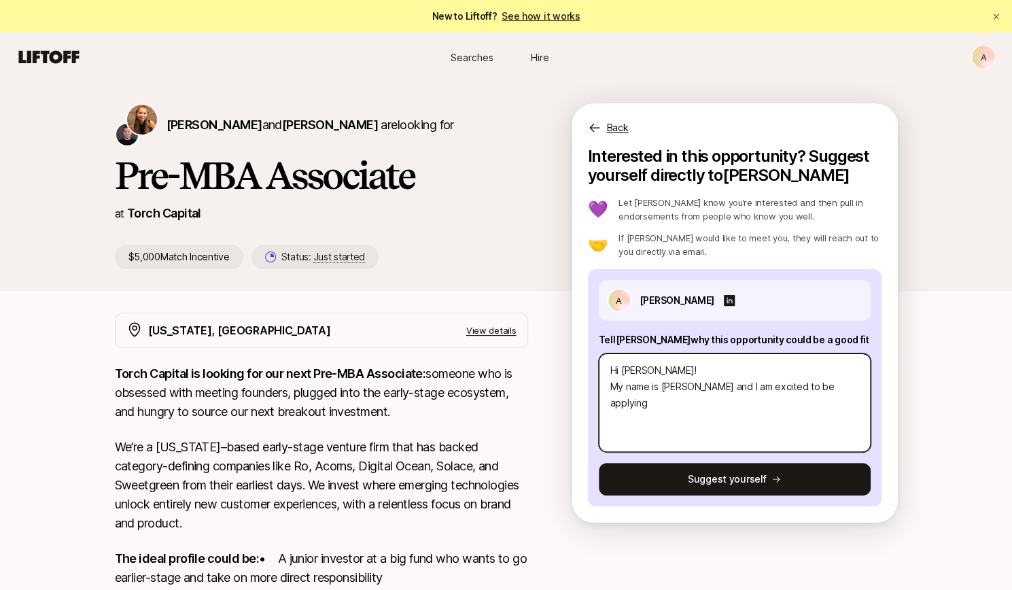
type textarea "x"
type textarea "Hi [PERSON_NAME]! My name is [PERSON_NAME] and I am excited to be applying fo"
type textarea "x"
type textarea "Hi [PERSON_NAME]! My name is [PERSON_NAME] and I am excited to be applying for"
type textarea "x"
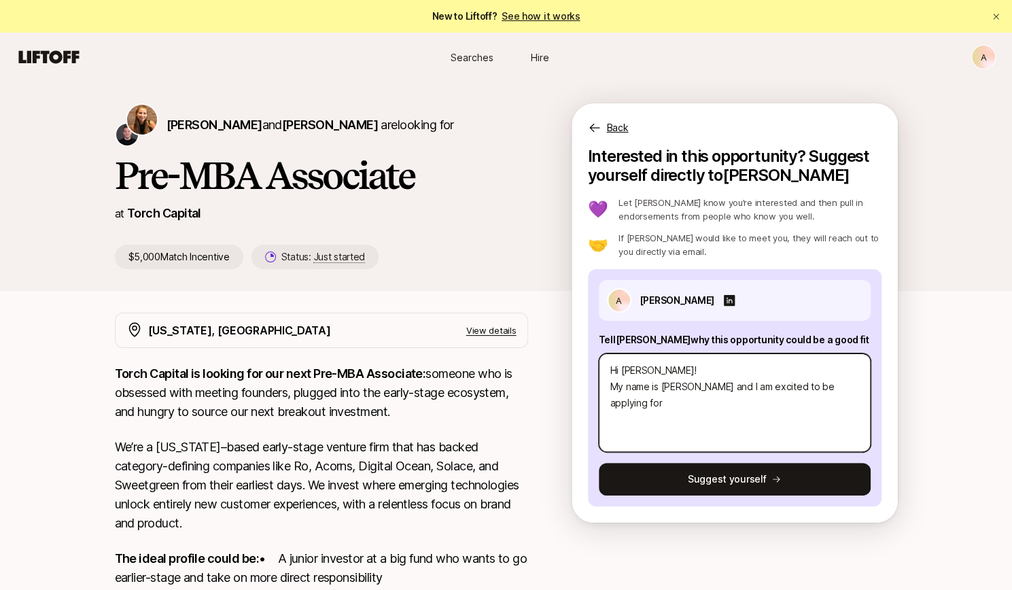
type textarea "Hi [PERSON_NAME]! My name is [PERSON_NAME] and I am excited to be applying for t"
type textarea "x"
type textarea "Hi [PERSON_NAME]! My name is [PERSON_NAME] and I am excited to be applying for …"
type textarea "x"
type textarea "Hi [PERSON_NAME]! My name is [PERSON_NAME] and I am excited to be applying for …"
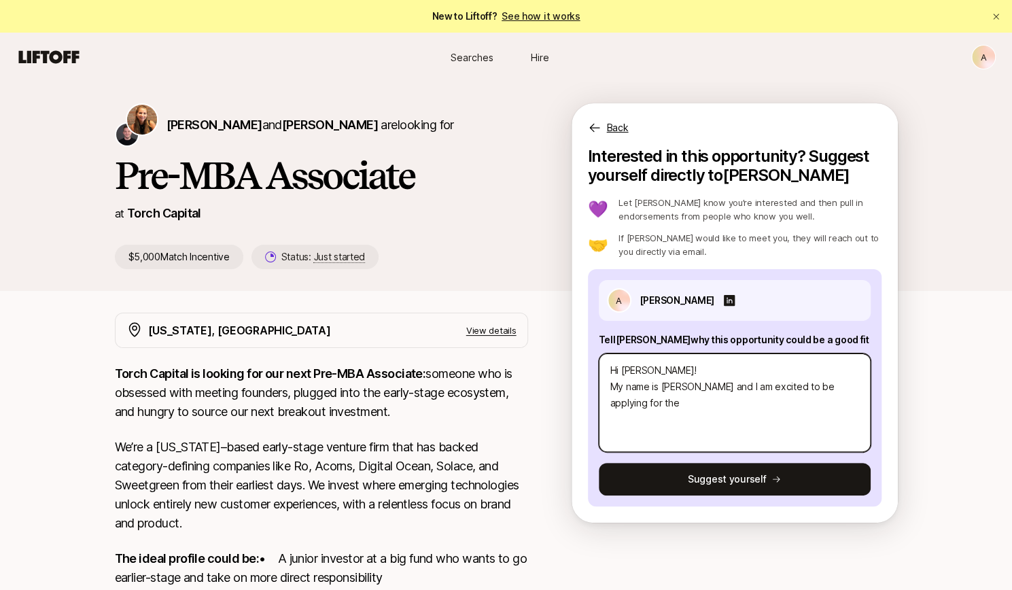
type textarea "x"
type textarea "Hi [PERSON_NAME]! My name is [PERSON_NAME] and I am excited to be applying for …"
type textarea "x"
type textarea "Hi [PERSON_NAME]! My name is [PERSON_NAME] and I am excited to be applying for …"
type textarea "x"
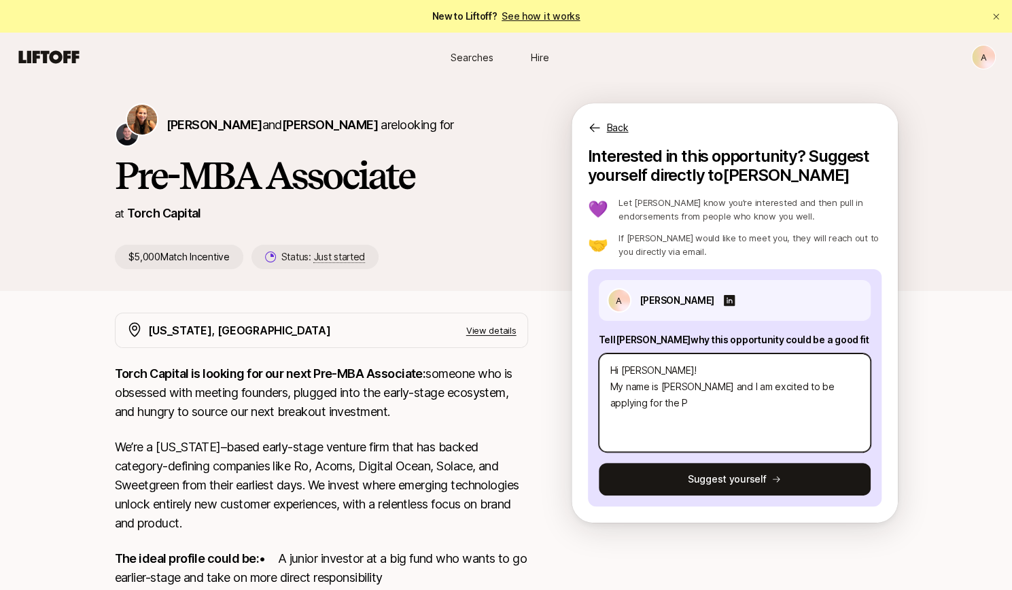
type textarea "Hi [PERSON_NAME]! My name is [PERSON_NAME] and I am excited to be applying for …"
type textarea "x"
type textarea "Hi [PERSON_NAME]! My name is [PERSON_NAME] and I am excited to be applying for …"
type textarea "x"
type textarea "Hi [PERSON_NAME]! My name is [PERSON_NAME] and I am excited to be applying for …"
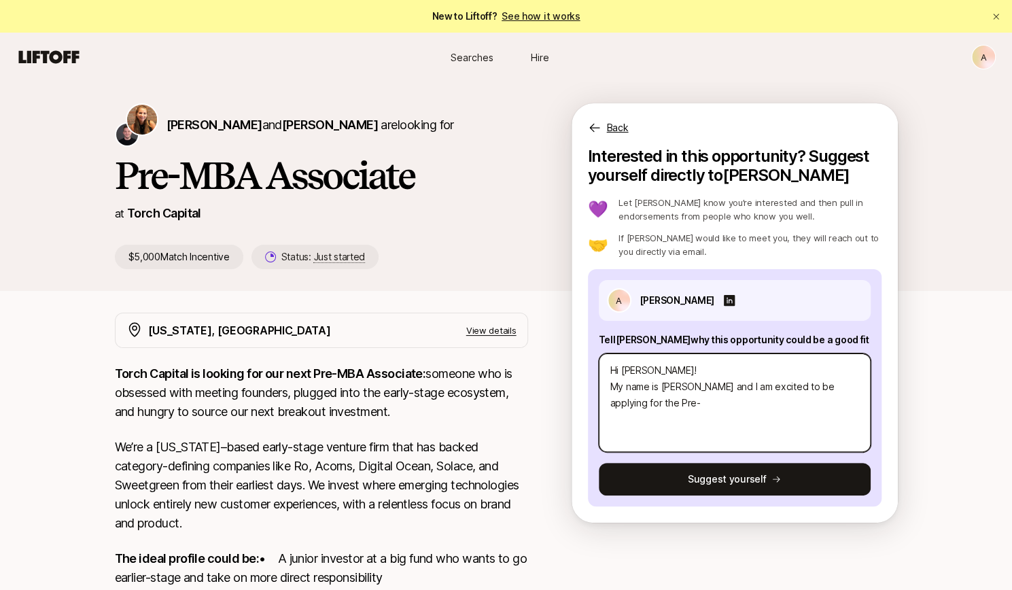
type textarea "x"
type textarea "Hi [PERSON_NAME]! My name is [PERSON_NAME] and I am excited to be applying for …"
type textarea "x"
type textarea "Hi [PERSON_NAME]! My name is [PERSON_NAME] and I am excited to be applying for …"
type textarea "x"
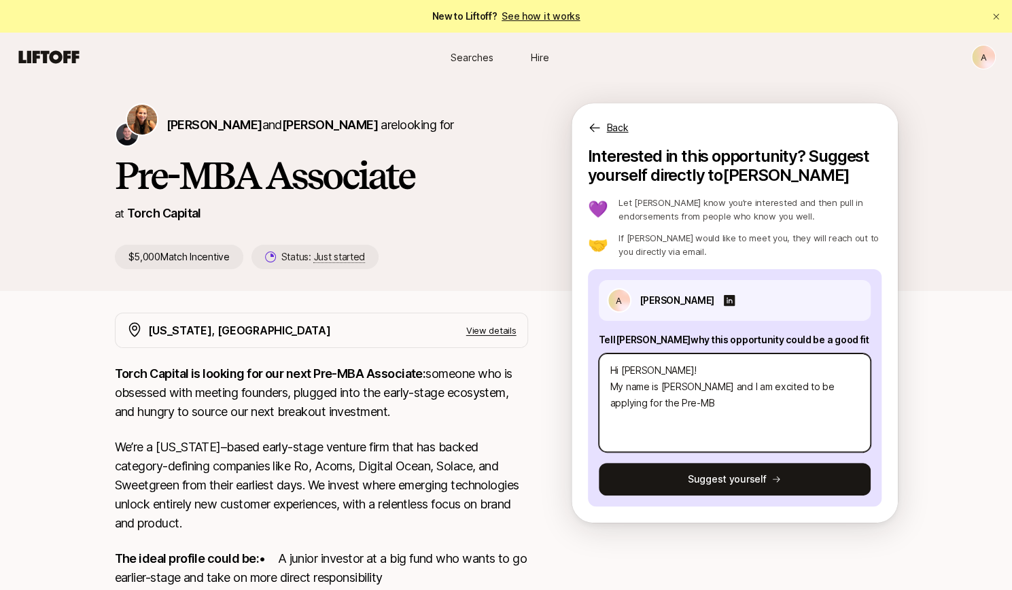
type textarea "Hi [PERSON_NAME]! My name is [PERSON_NAME] and I am excited to be applying for …"
type textarea "x"
type textarea "Hi [PERSON_NAME]! My name is [PERSON_NAME] and I am excited to be applying for …"
type textarea "x"
type textarea "Hi [PERSON_NAME]! My name is [PERSON_NAME] and I am excited to be applying for …"
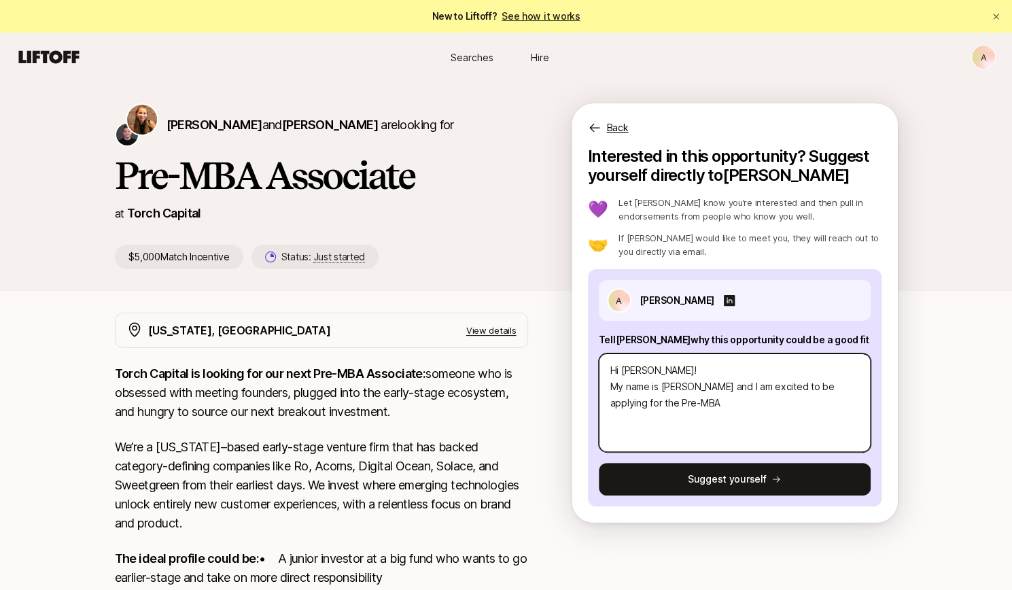
type textarea "x"
type textarea "Hi [PERSON_NAME]! My name is [PERSON_NAME] and I am excited to be applying for …"
type textarea "x"
type textarea "Hi [PERSON_NAME]! My name is [PERSON_NAME] and I am excited to be applying for …"
type textarea "x"
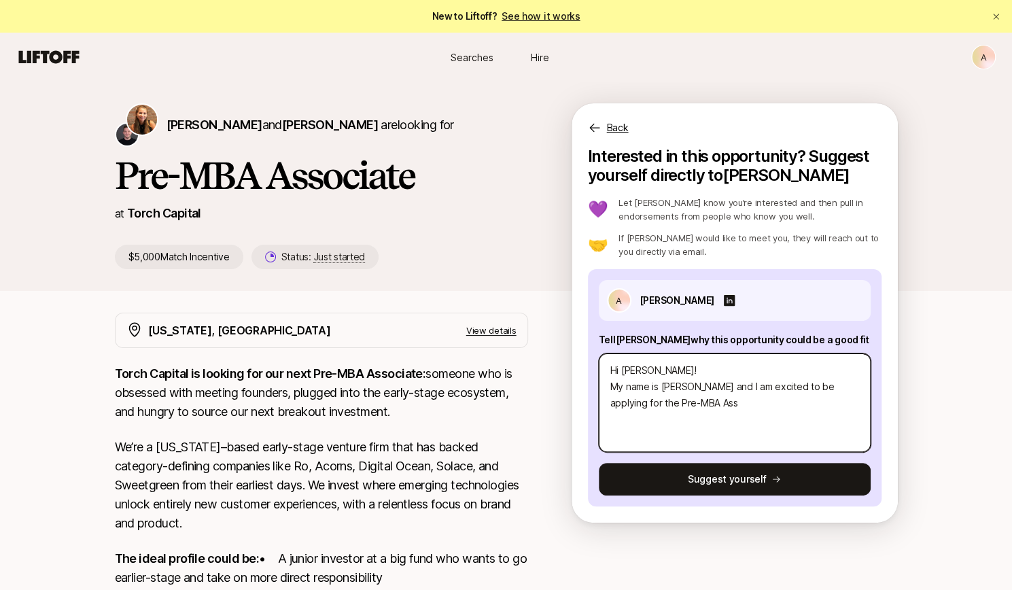
type textarea "Hi [PERSON_NAME]! My name is [PERSON_NAME] and I am excited to be applying for …"
type textarea "x"
type textarea "Hi [PERSON_NAME]! My name is [PERSON_NAME] and I am excited to be applying for …"
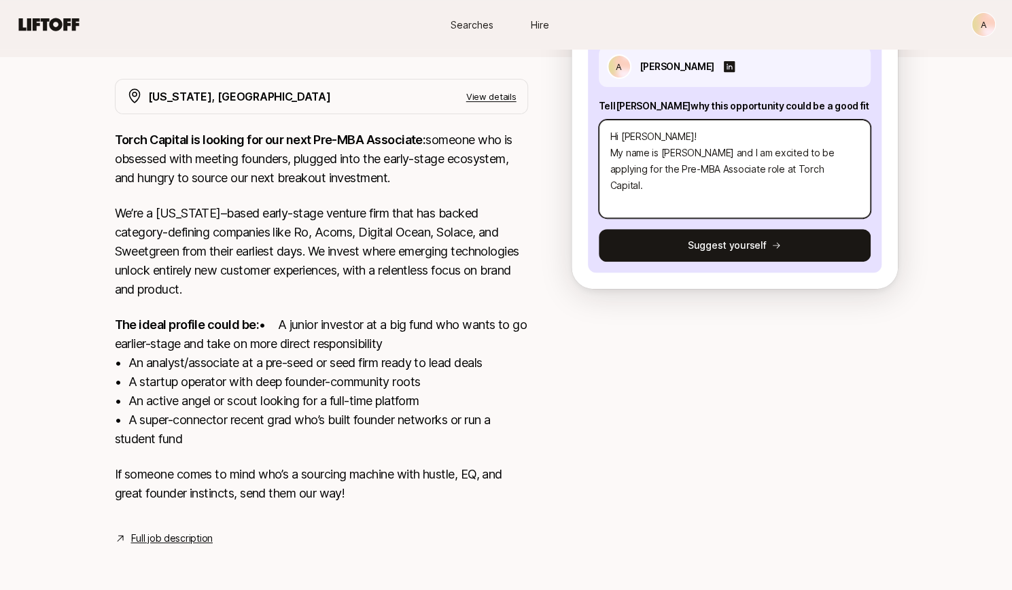
scroll to position [251, 0]
drag, startPoint x: 806, startPoint y: 150, endPoint x: 744, endPoint y: 152, distance: 61.9
click at [744, 152] on textarea "Hi [PERSON_NAME]! My name is [PERSON_NAME] and I am excited to be applying for …" at bounding box center [735, 169] width 272 height 99
